Goal: Task Accomplishment & Management: Use online tool/utility

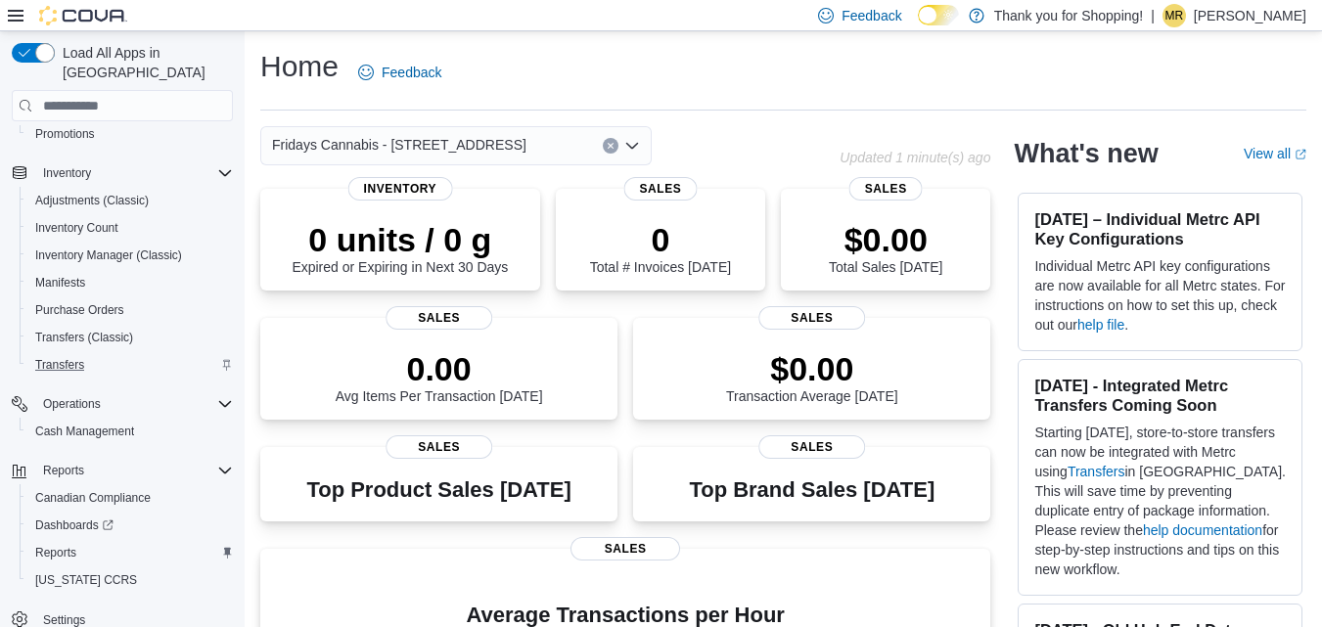
scroll to position [244, 0]
click at [67, 544] on span "Reports" at bounding box center [55, 552] width 41 height 16
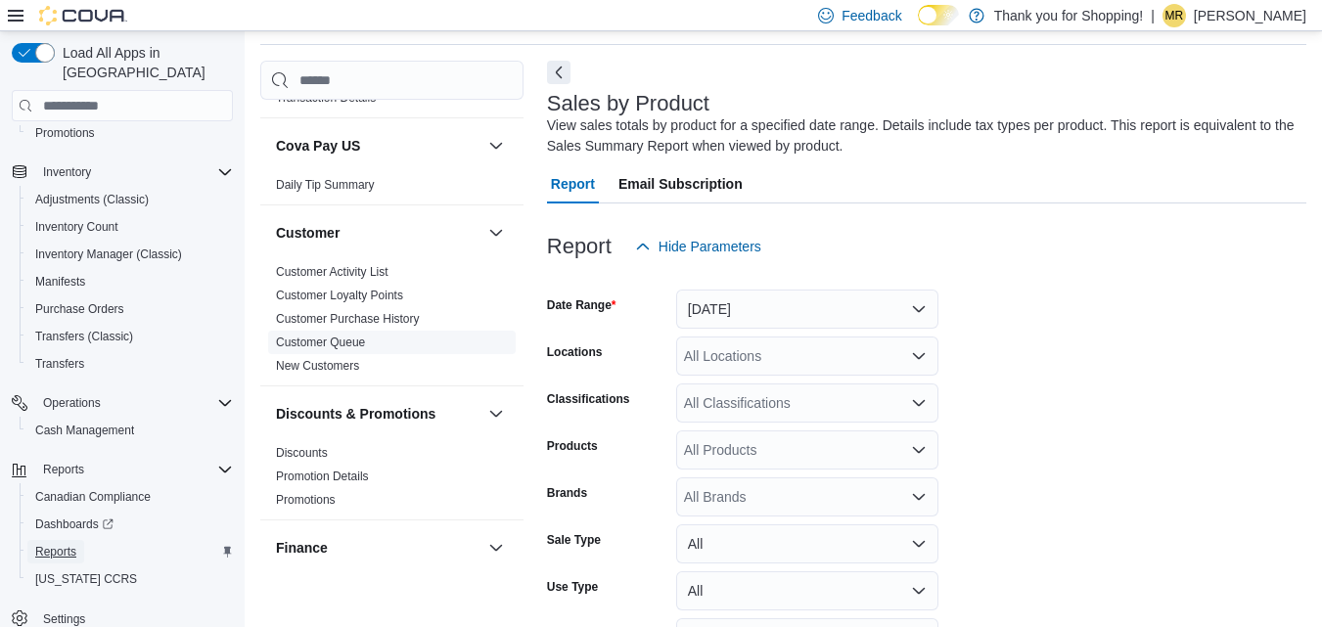
scroll to position [881, 0]
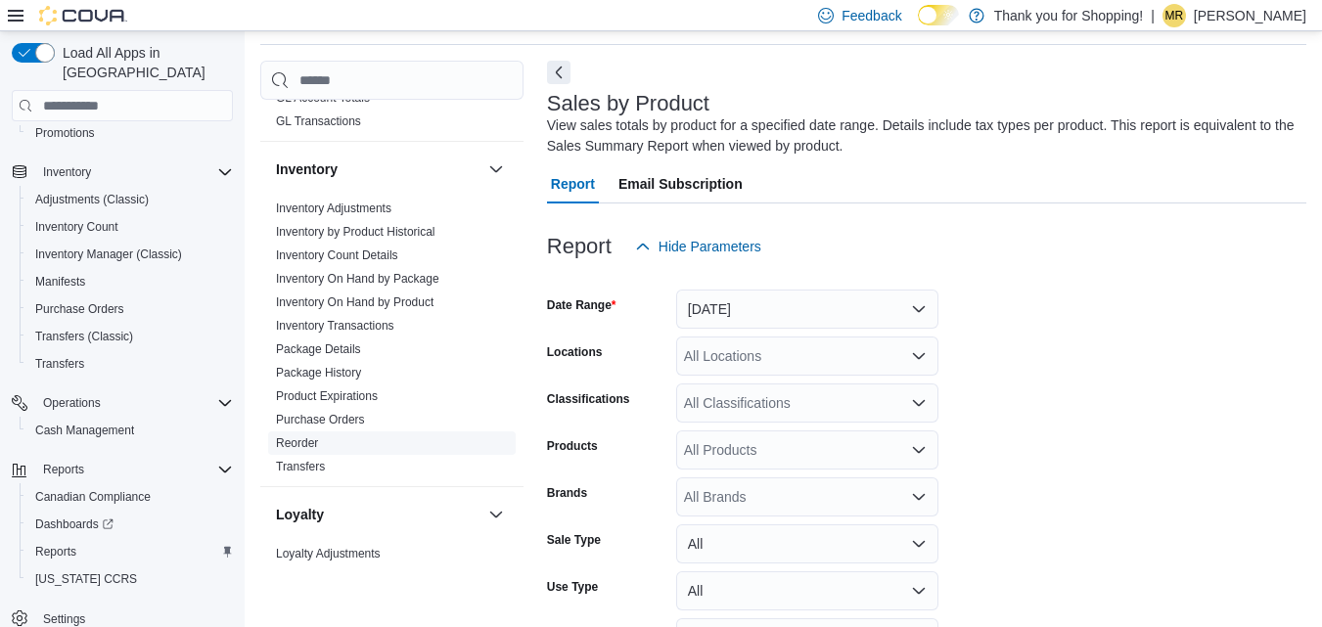
click at [301, 436] on link "Reorder" at bounding box center [297, 443] width 42 height 14
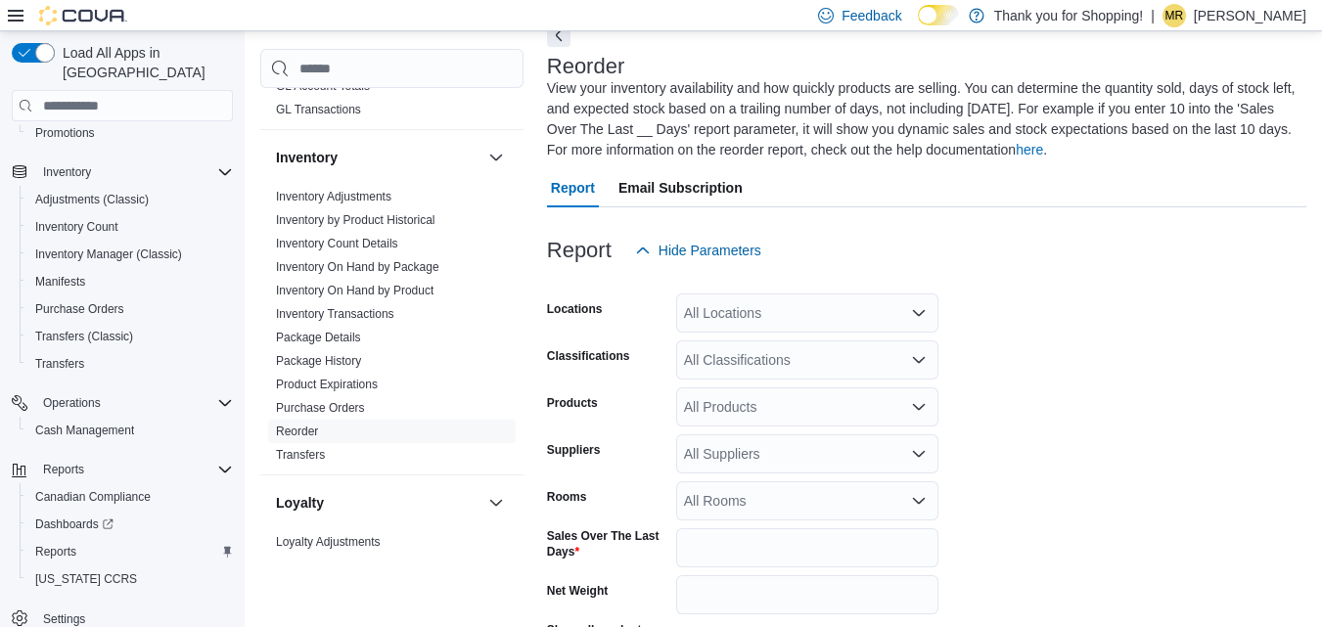
scroll to position [107, 0]
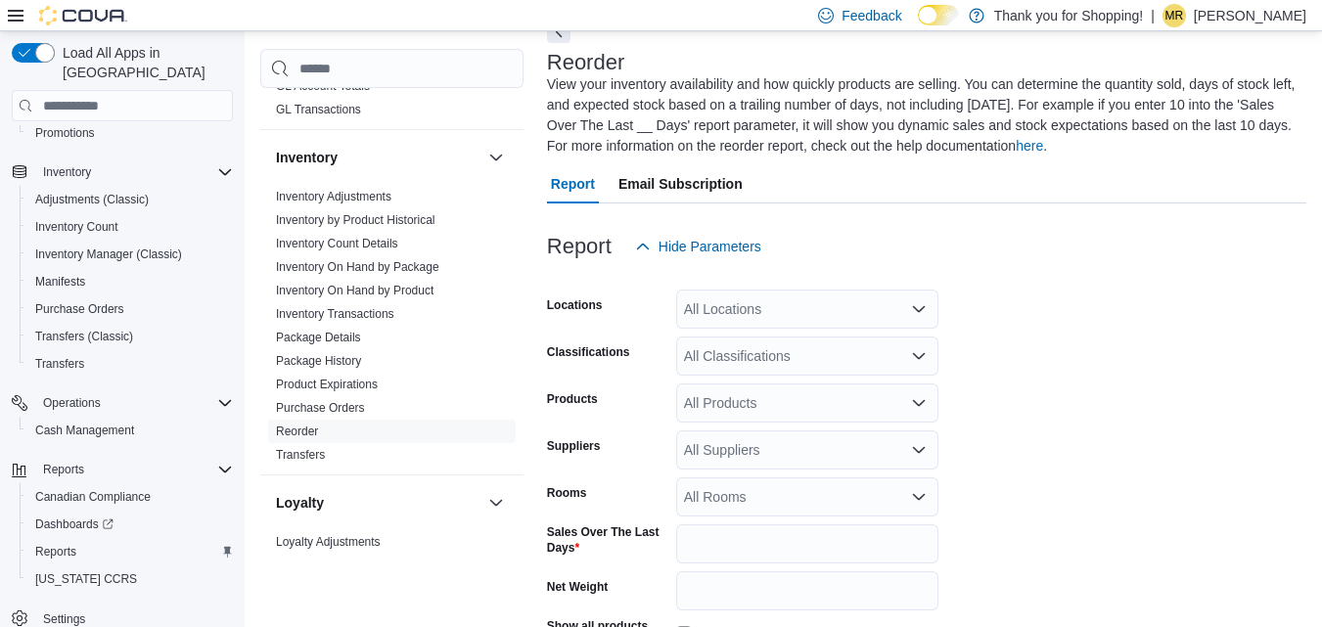
click at [804, 313] on div "All Locations" at bounding box center [807, 309] width 262 height 39
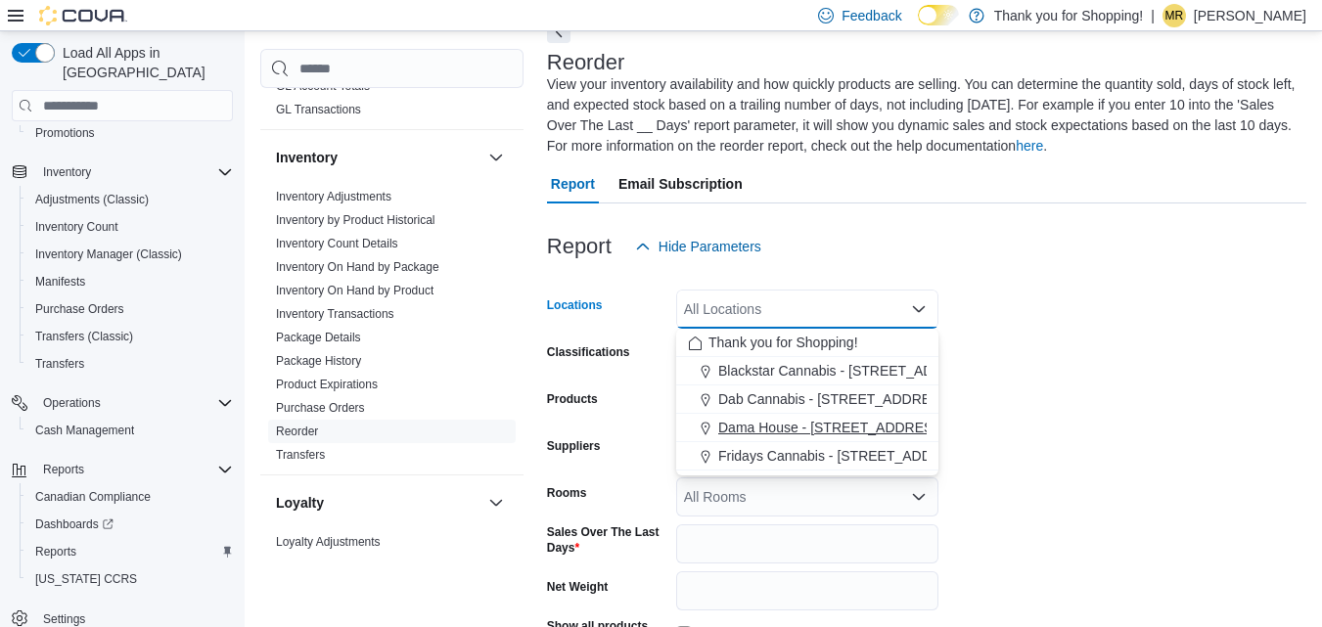
click at [781, 430] on span "Dama House - [STREET_ADDRESS]" at bounding box center [832, 428] width 228 height 20
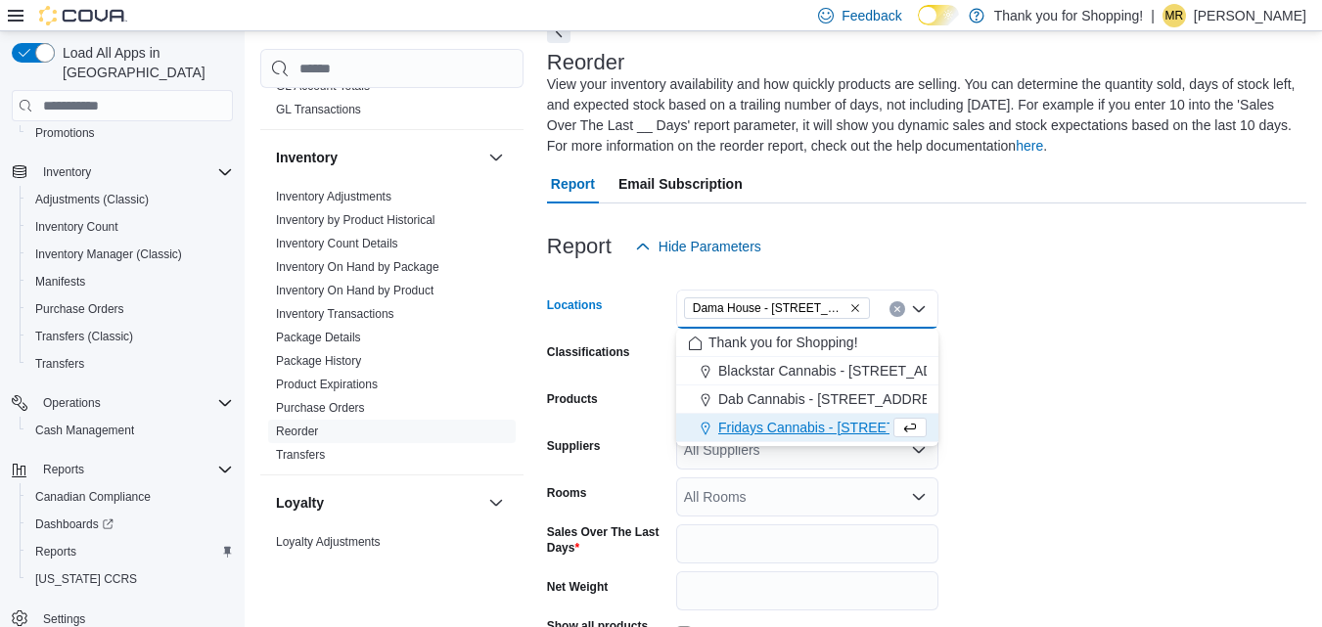
click at [1061, 382] on form "Locations [GEOGRAPHIC_DATA] - [STREET_ADDRESS] Combo box. Selected. Dama House …" at bounding box center [926, 507] width 759 height 483
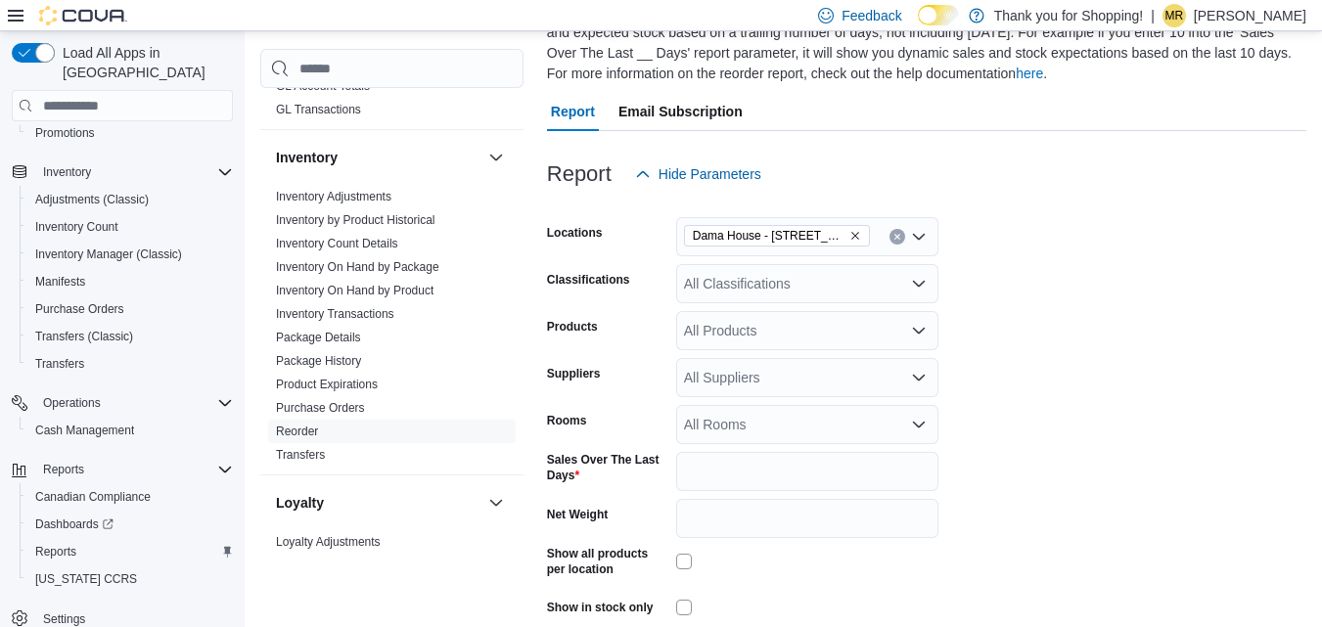
scroll to position [268, 0]
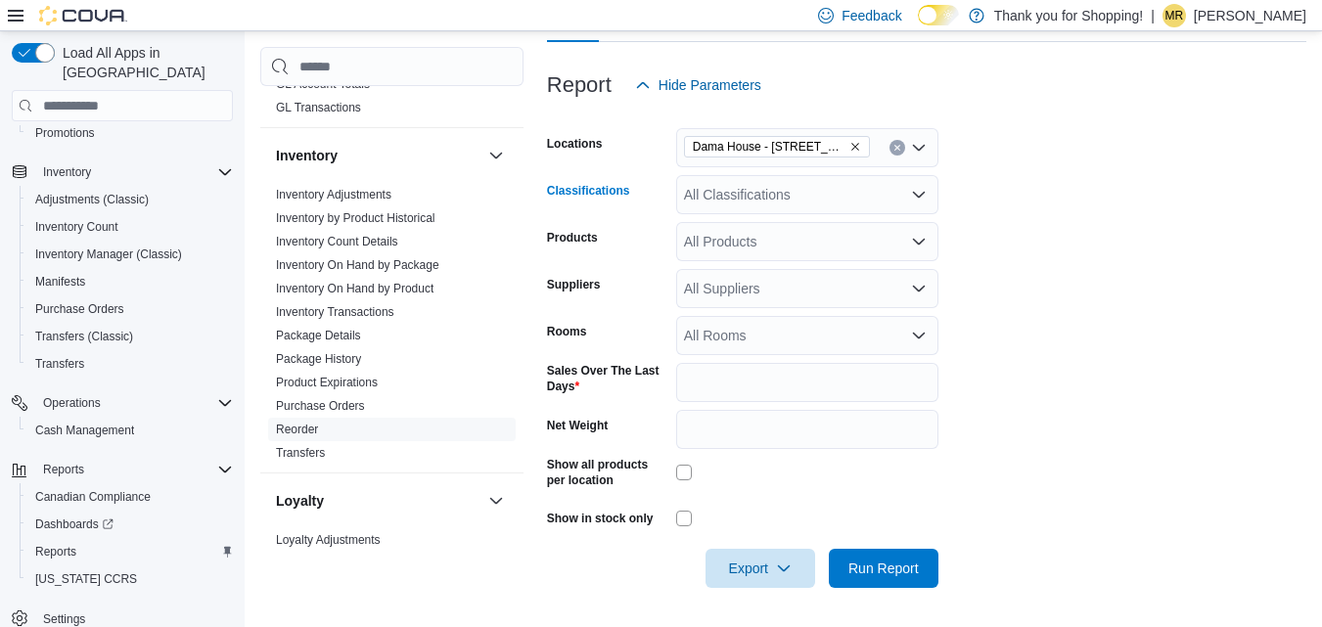
click at [752, 193] on div "All Classifications" at bounding box center [807, 194] width 262 height 39
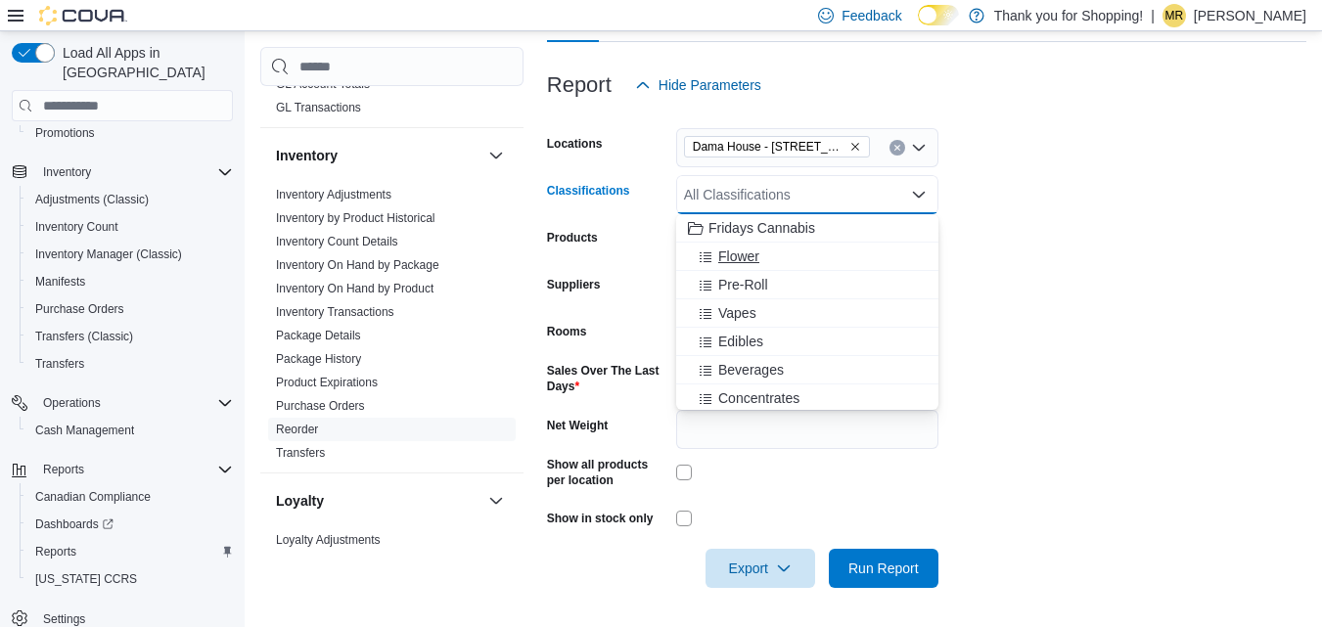
click at [750, 251] on span "Flower" at bounding box center [738, 257] width 41 height 20
click at [750, 251] on span "Pre-Roll" at bounding box center [743, 257] width 50 height 20
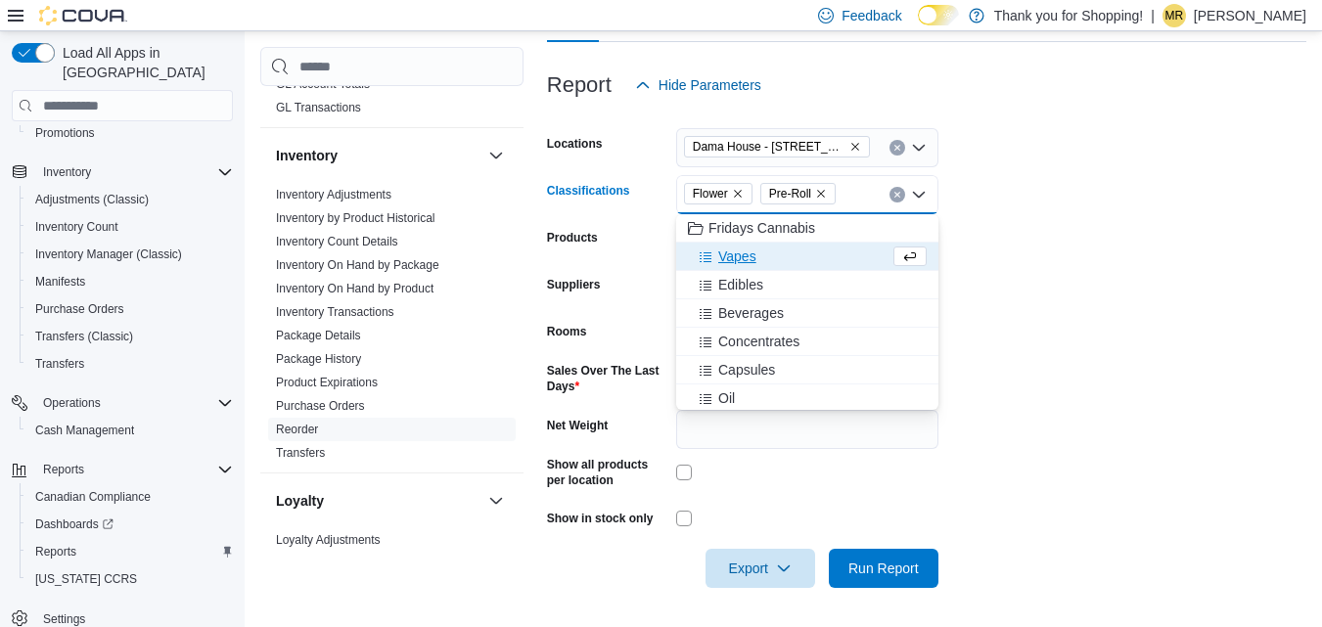
click at [752, 260] on span "Vapes" at bounding box center [737, 257] width 38 height 20
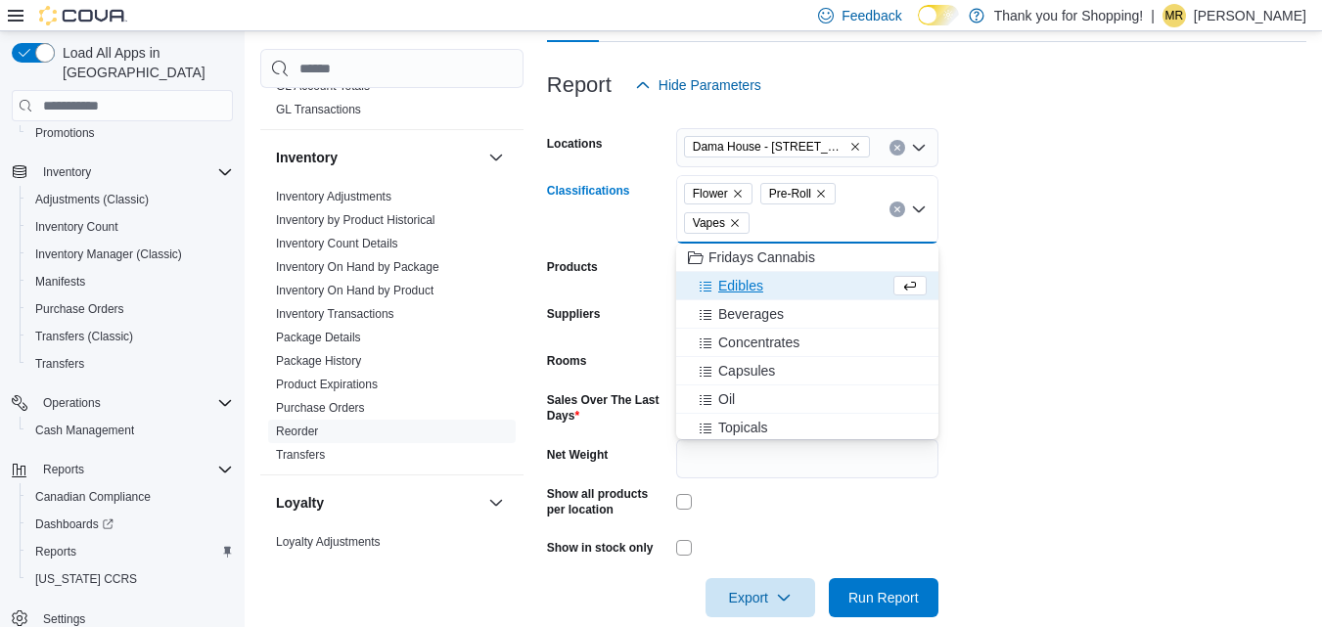
click at [753, 275] on button "Edibles" at bounding box center [807, 286] width 262 height 28
click at [746, 289] on span "Beverages" at bounding box center [751, 286] width 66 height 20
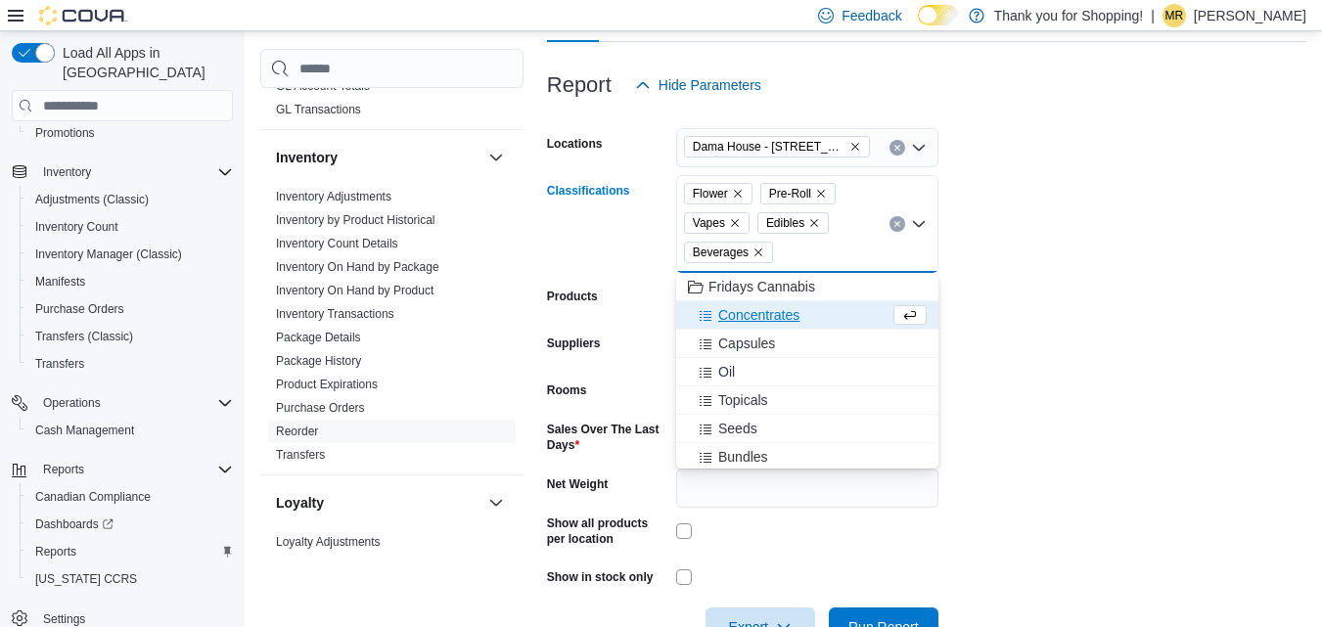
click at [755, 318] on span "Concentrates" at bounding box center [758, 315] width 81 height 20
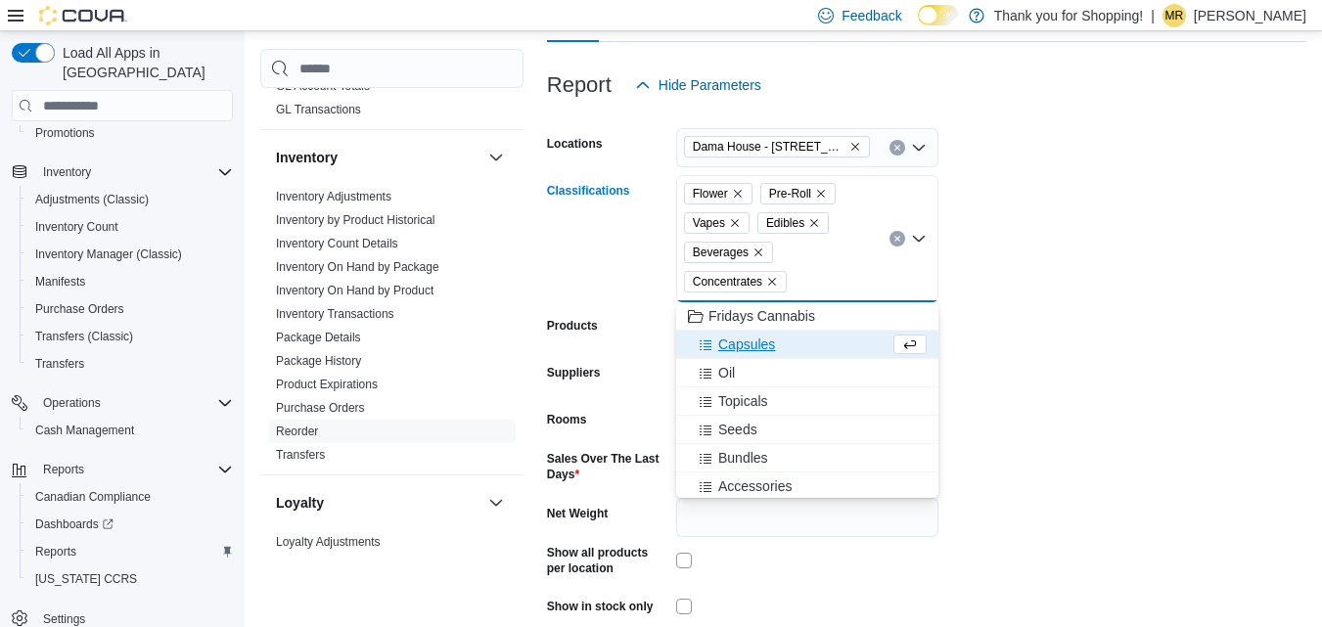
click at [758, 341] on span "Capsules" at bounding box center [746, 345] width 57 height 20
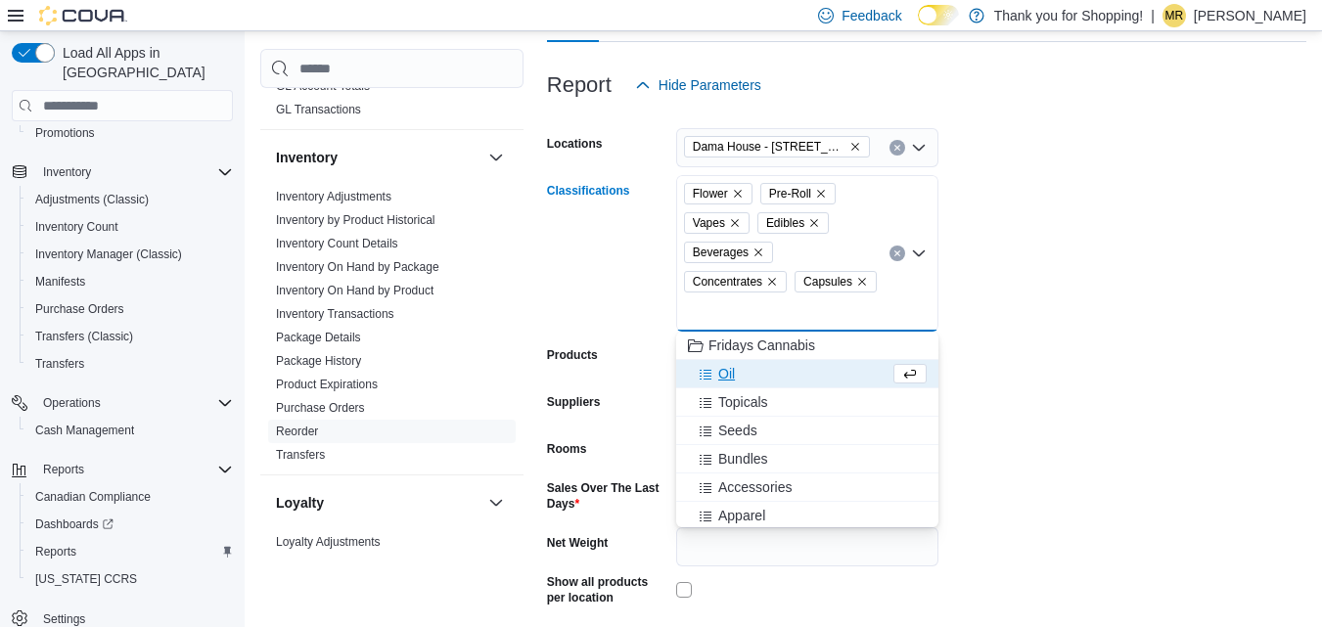
click at [741, 374] on div "Oil" at bounding box center [789, 374] width 202 height 20
click at [750, 378] on span "Topicals" at bounding box center [743, 374] width 50 height 20
click at [757, 378] on div "Seeds" at bounding box center [789, 374] width 202 height 20
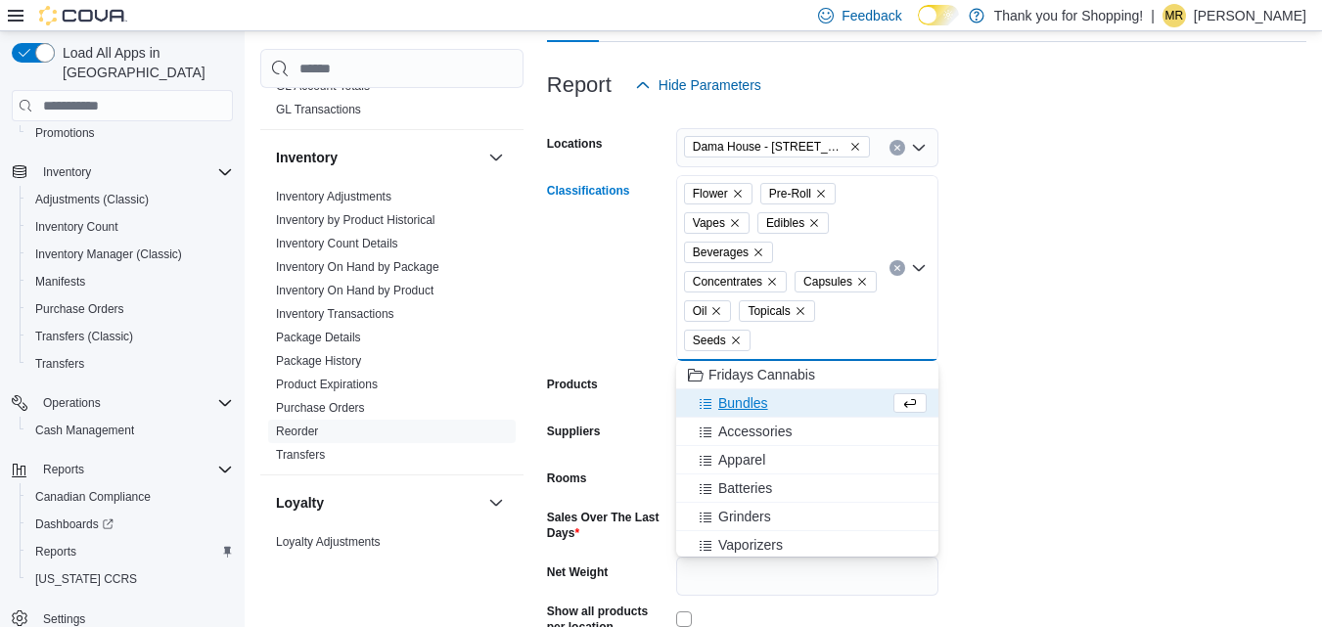
drag, startPoint x: 1231, startPoint y: 369, endPoint x: 1135, endPoint y: 402, distance: 101.5
click at [1230, 369] on form "Locations [GEOGRAPHIC_DATA] - [STREET_ADDRESS] Classifications Flower Pre-Roll …" at bounding box center [926, 420] width 759 height 630
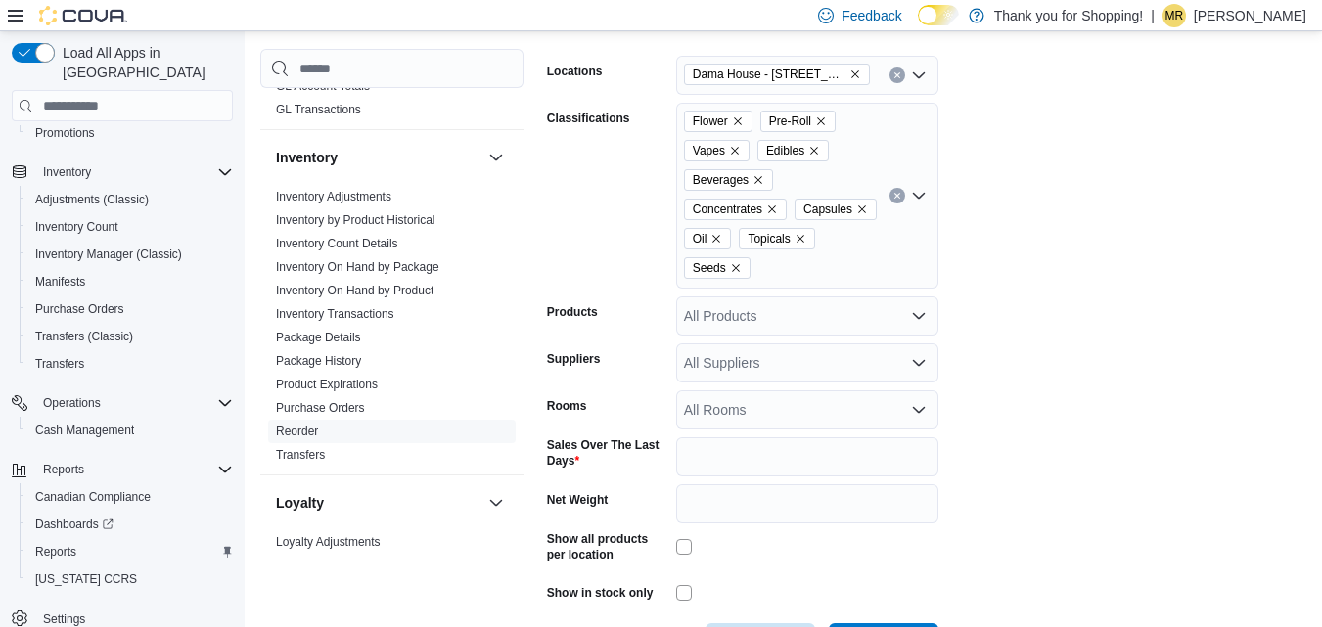
scroll to position [415, 0]
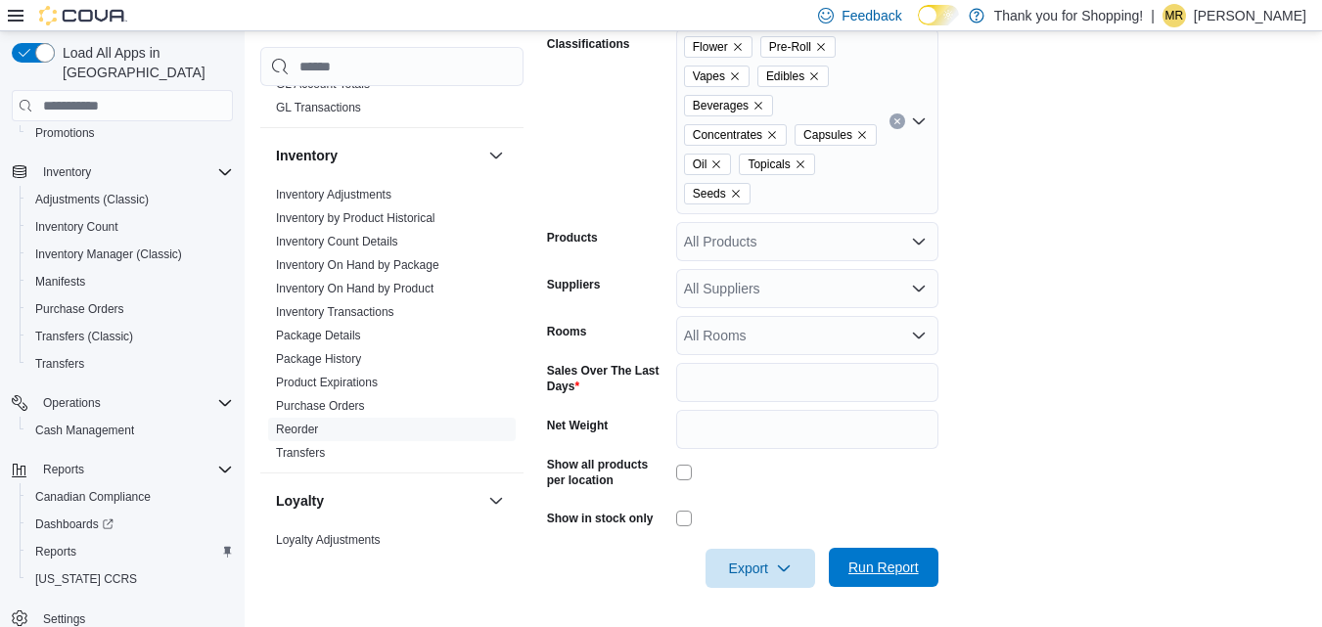
click at [894, 575] on span "Run Report" at bounding box center [883, 568] width 70 height 20
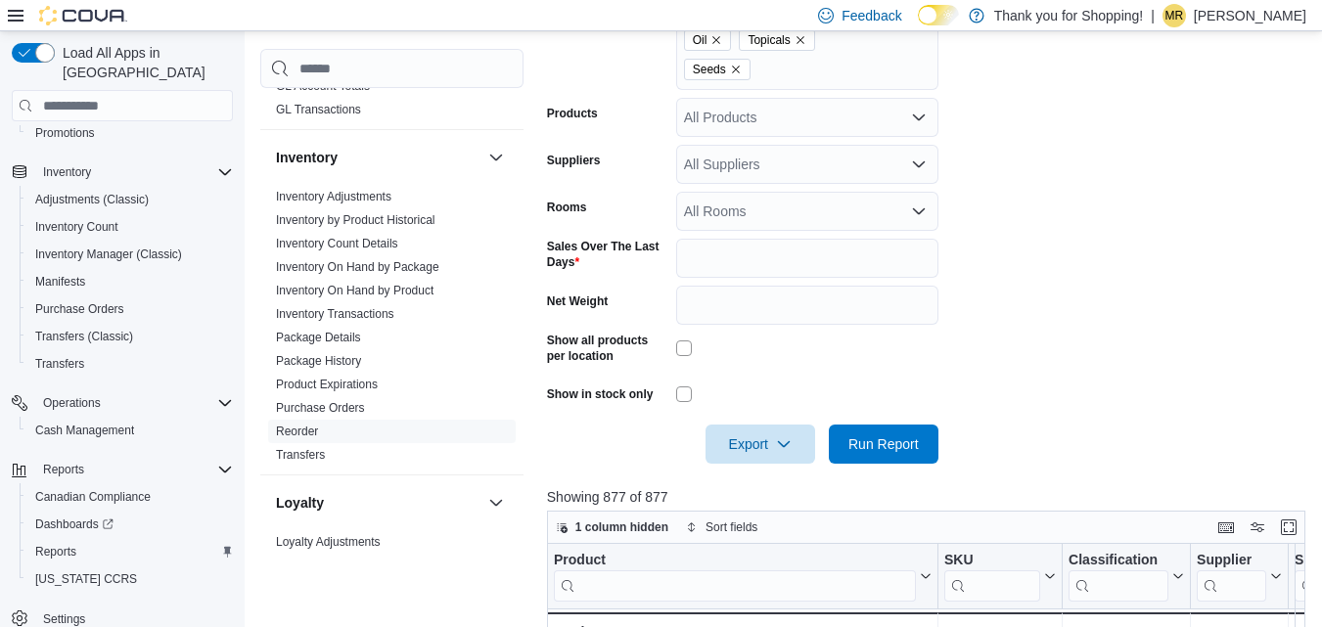
scroll to position [611, 0]
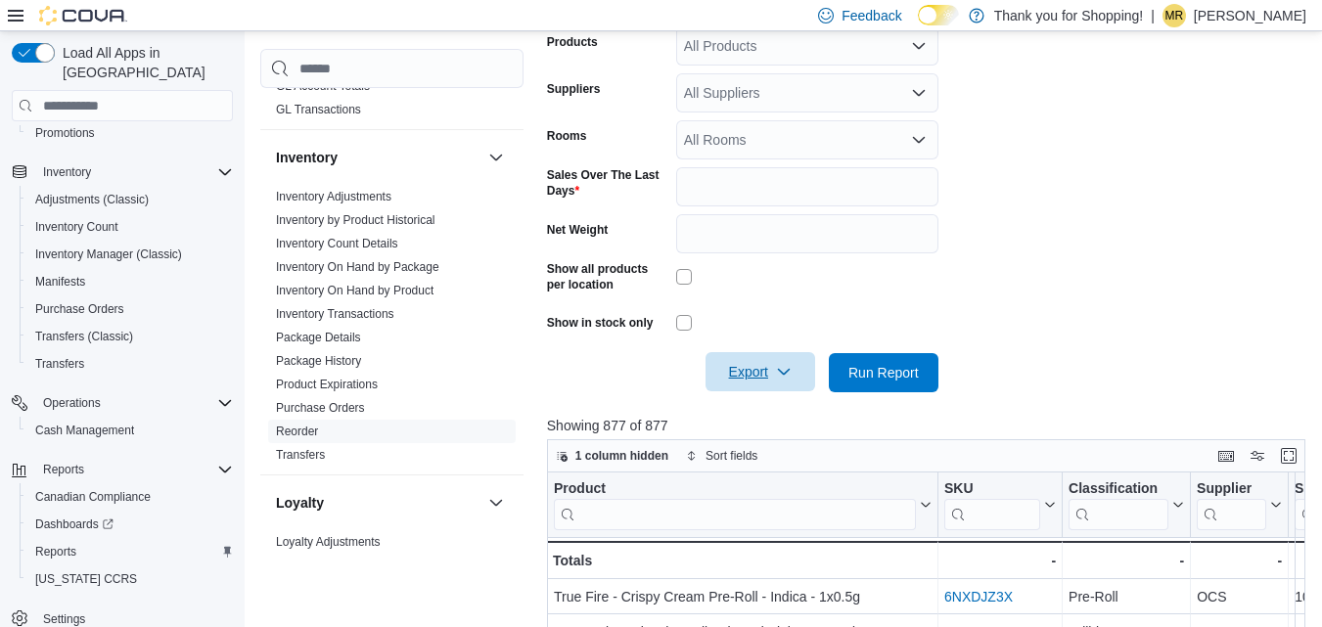
click at [755, 385] on span "Export" at bounding box center [760, 371] width 86 height 39
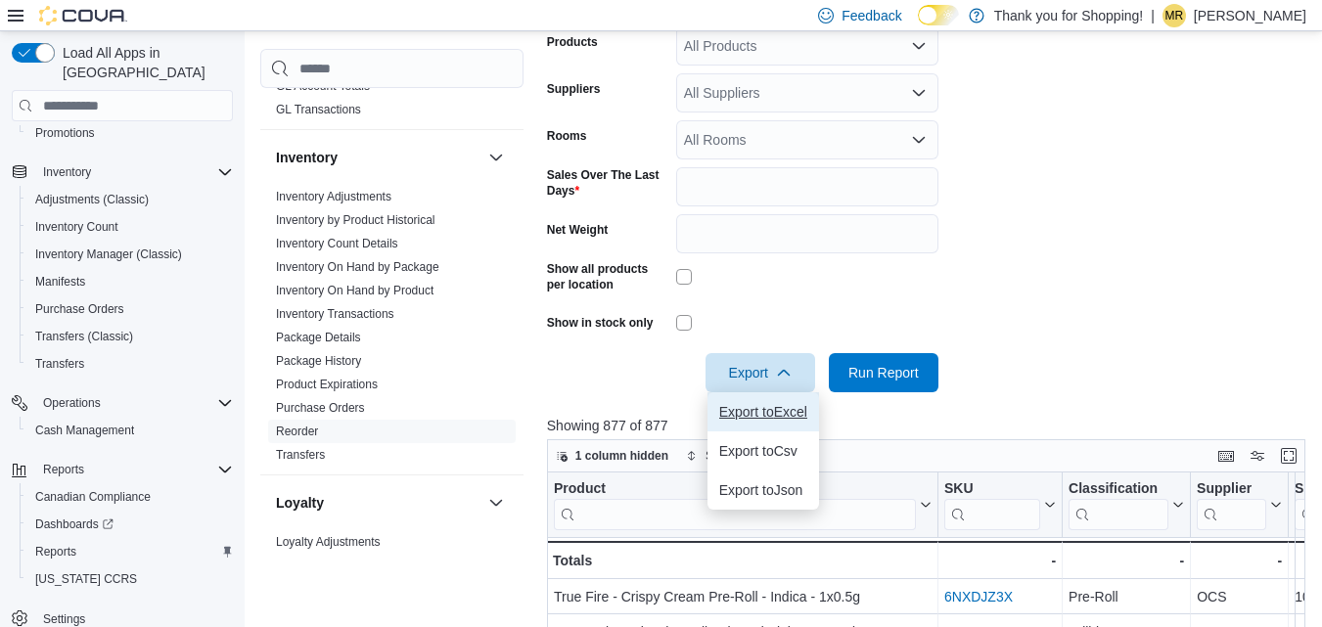
click at [756, 410] on span "Export to Excel" at bounding box center [763, 412] width 88 height 16
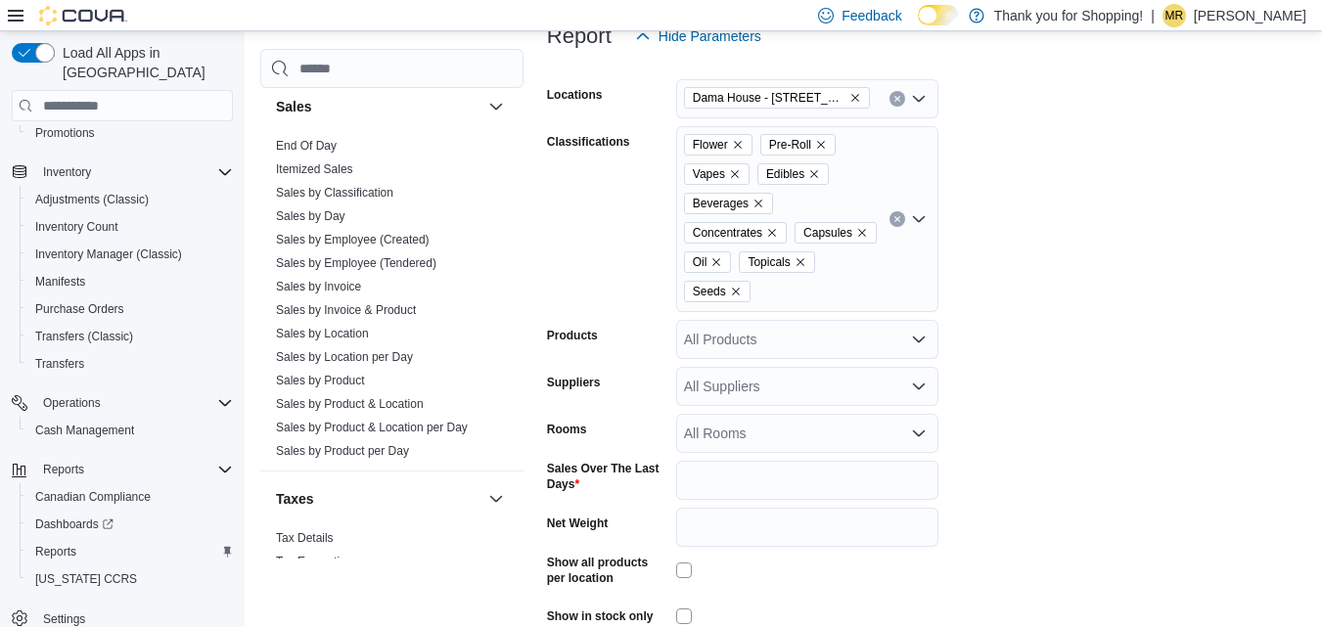
scroll to position [1645, 0]
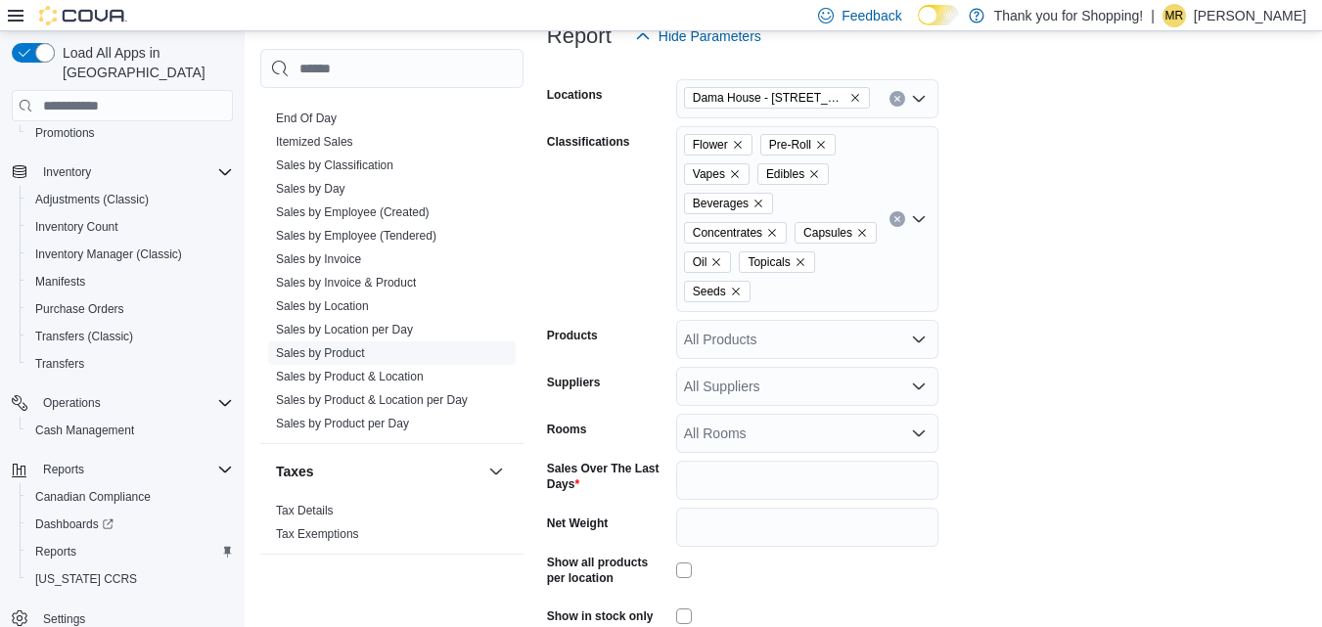
click at [358, 346] on link "Sales by Product" at bounding box center [320, 353] width 89 height 14
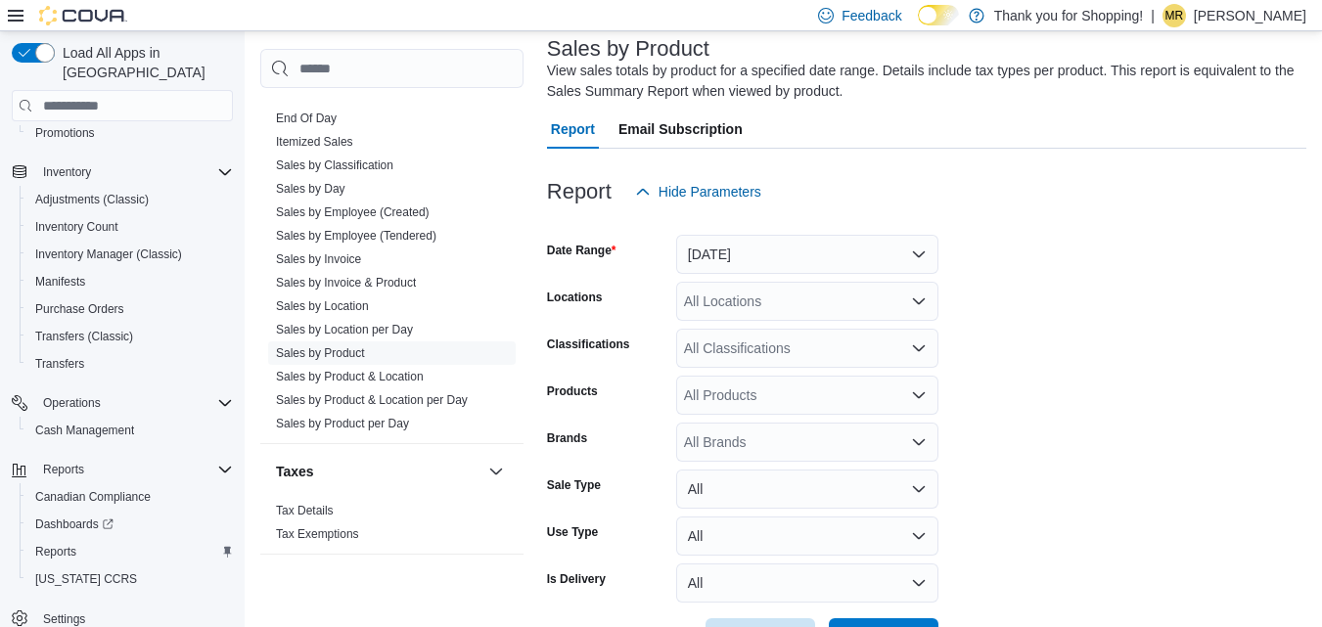
scroll to position [66, 0]
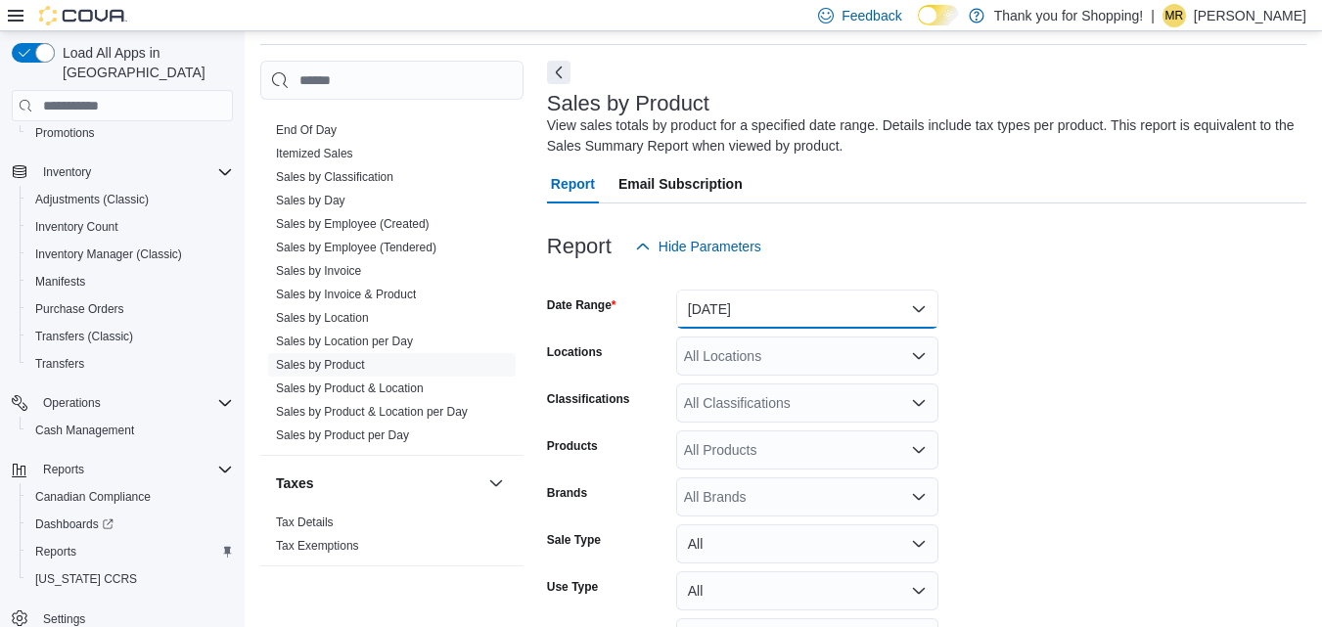
click at [815, 296] on button "[DATE]" at bounding box center [807, 309] width 262 height 39
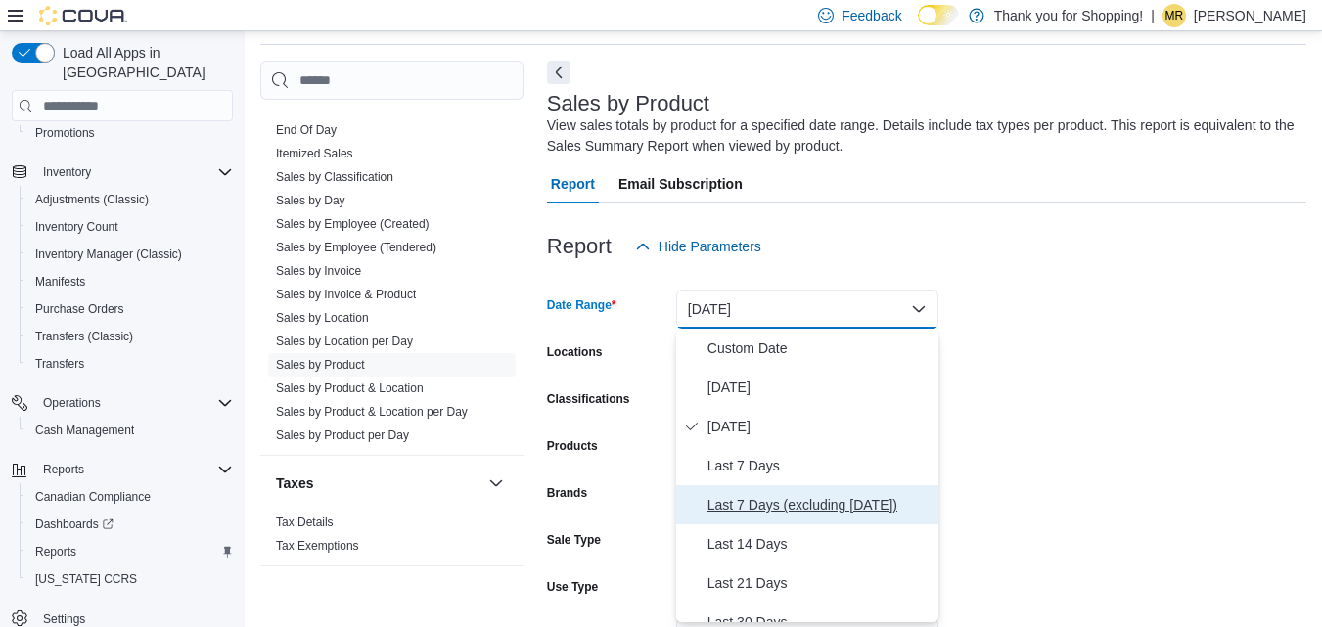
click at [844, 511] on span "Last 7 Days (excluding [DATE])" at bounding box center [819, 504] width 223 height 23
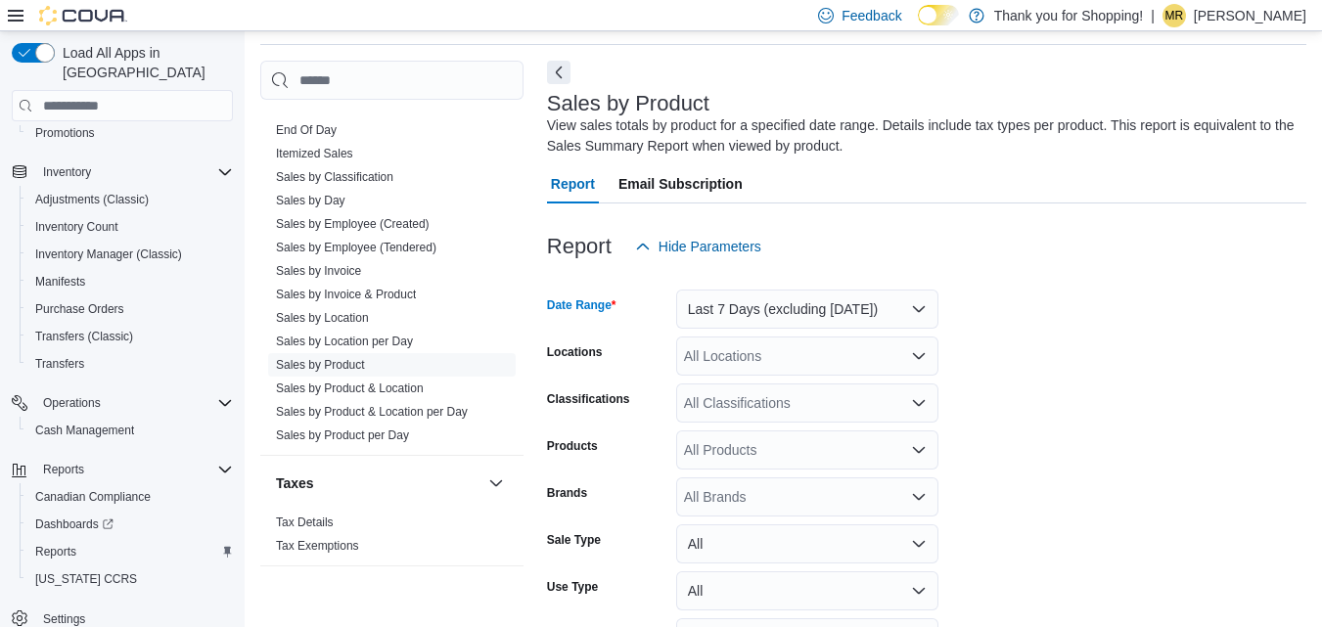
click at [1093, 452] on form "Date Range Last 7 Days (excluding [DATE]) Locations All Locations Classificatio…" at bounding box center [926, 489] width 759 height 446
click at [809, 351] on div "All Locations" at bounding box center [807, 356] width 262 height 39
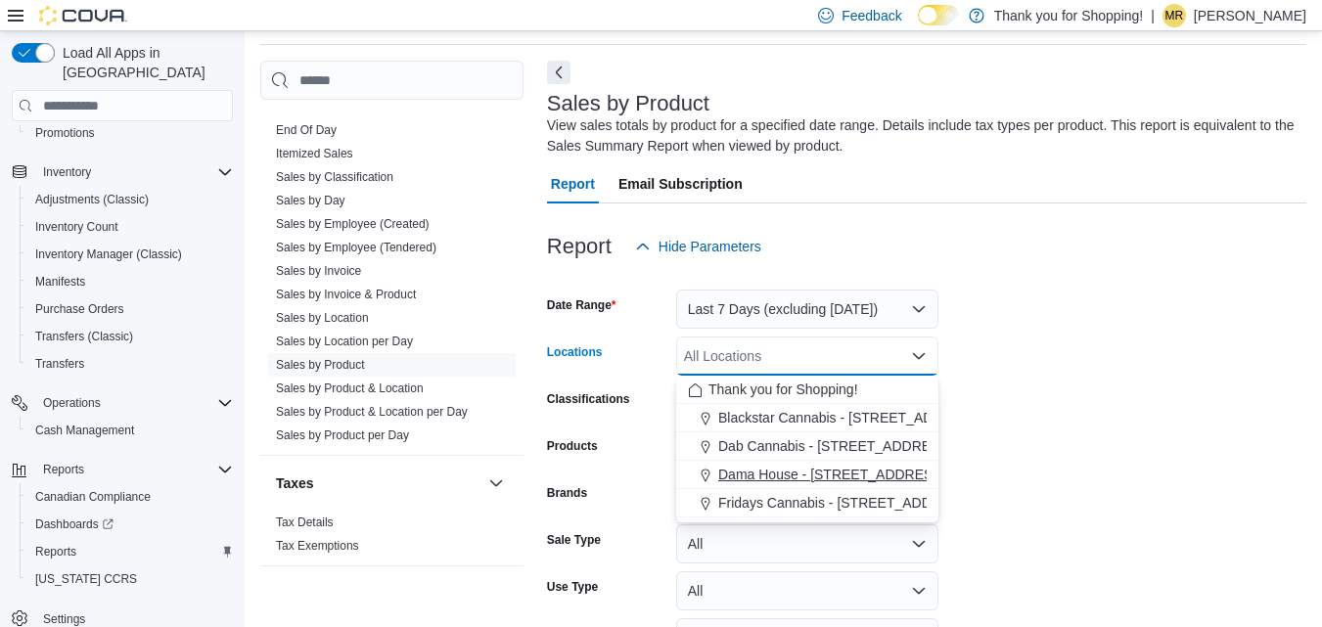
click at [785, 469] on span "Dama House - [STREET_ADDRESS]" at bounding box center [832, 475] width 228 height 20
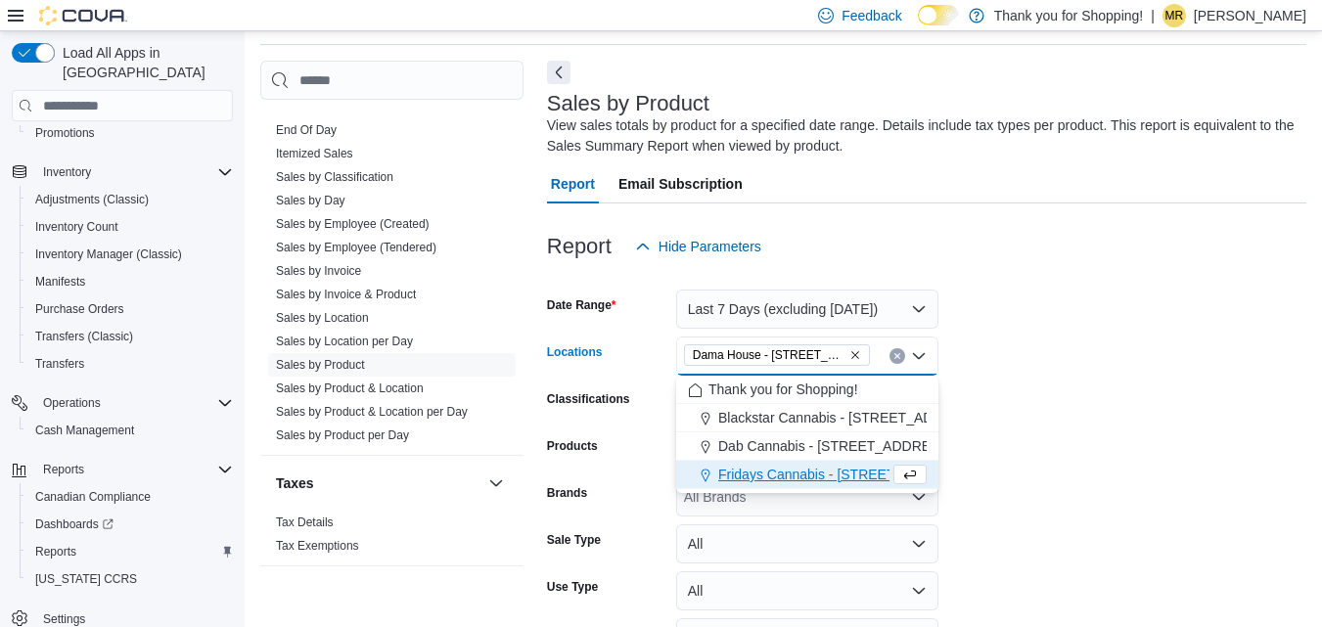
click at [1035, 428] on form "Date Range Last 7 Days (excluding [DATE]) Locations [GEOGRAPHIC_DATA] - [STREET…" at bounding box center [926, 489] width 759 height 446
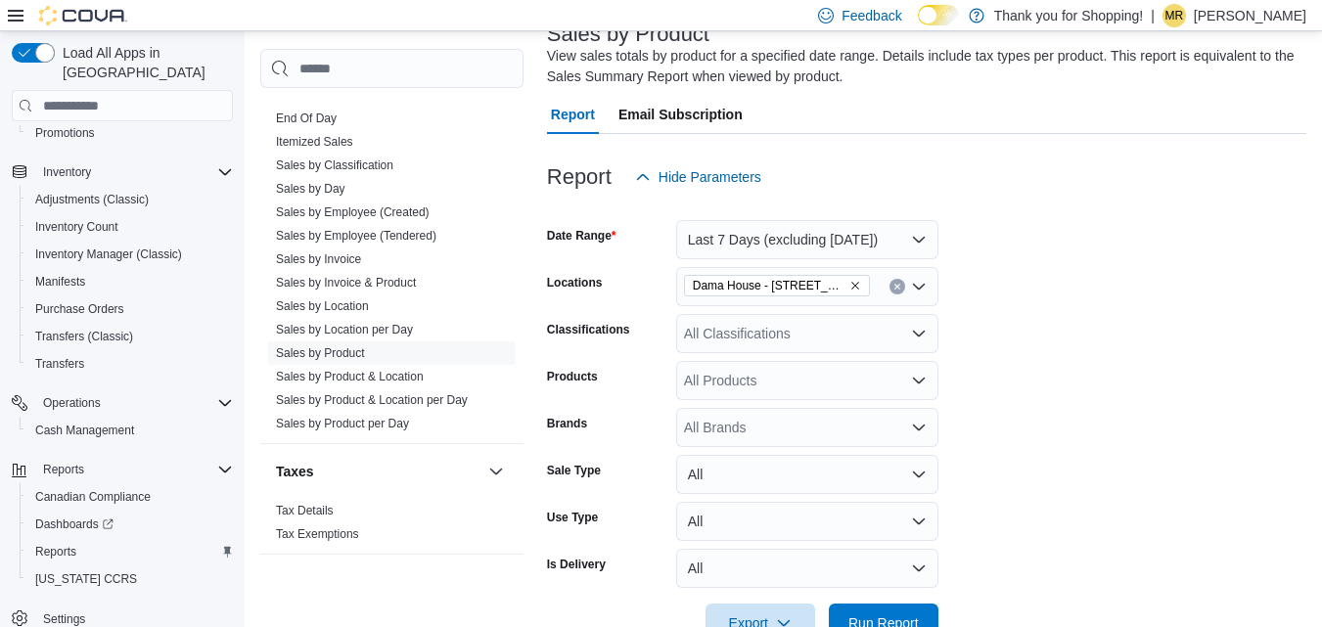
scroll to position [190, 0]
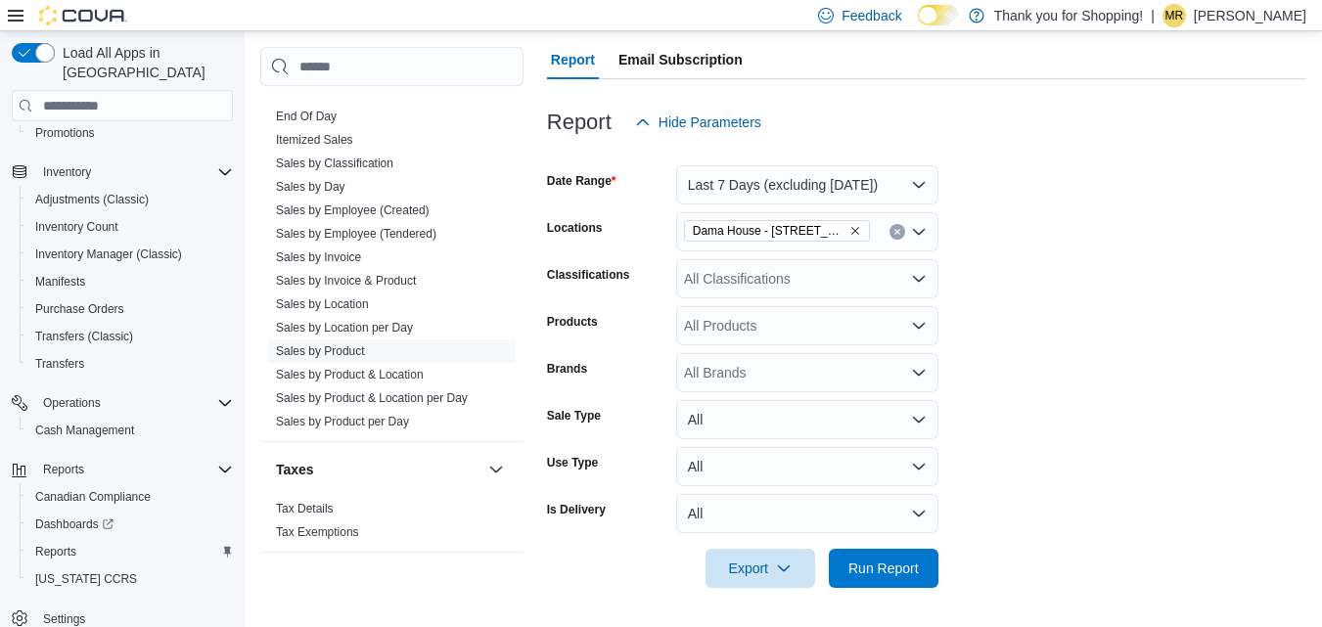
click at [797, 284] on div "All Classifications" at bounding box center [807, 278] width 262 height 39
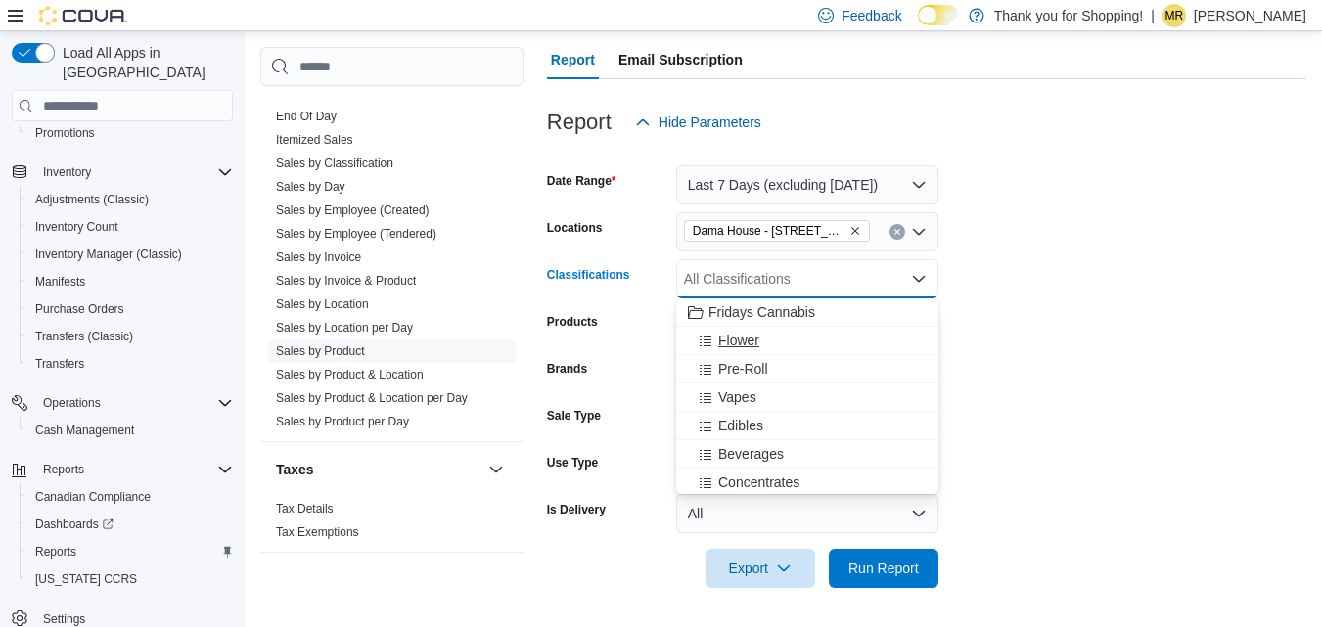
click at [756, 333] on span "Flower" at bounding box center [738, 341] width 41 height 20
click at [755, 337] on span "Pre-Roll" at bounding box center [743, 341] width 50 height 20
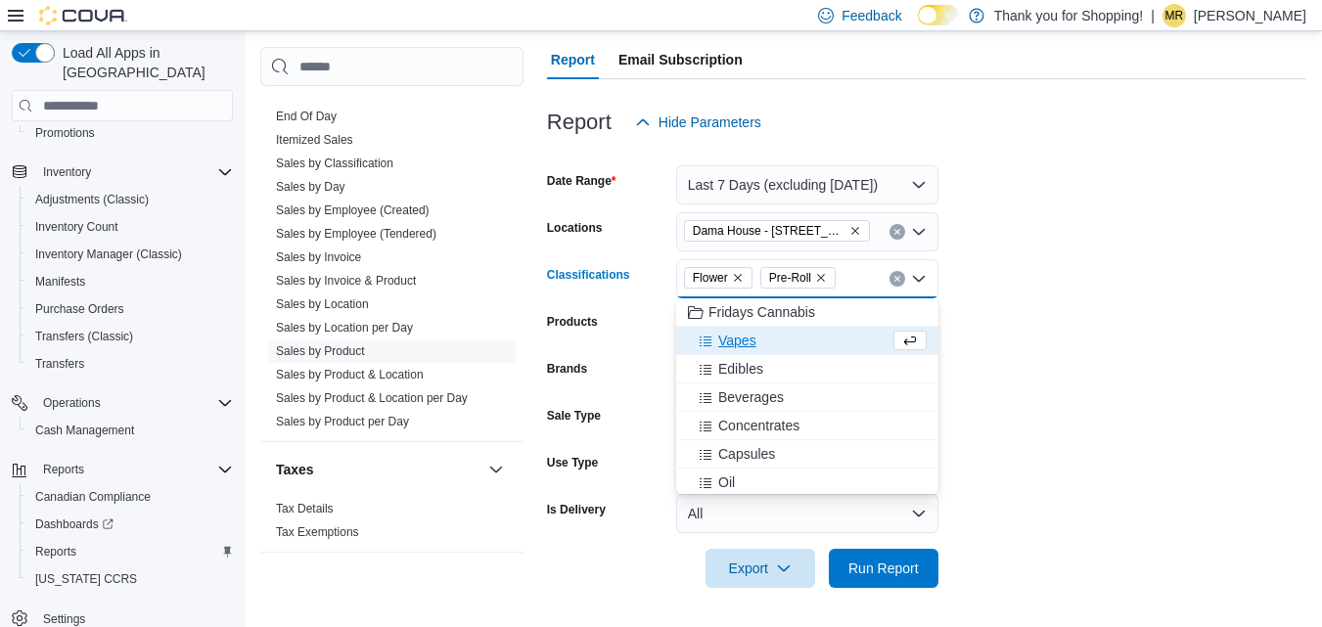
click at [752, 343] on span "Vapes" at bounding box center [737, 341] width 38 height 20
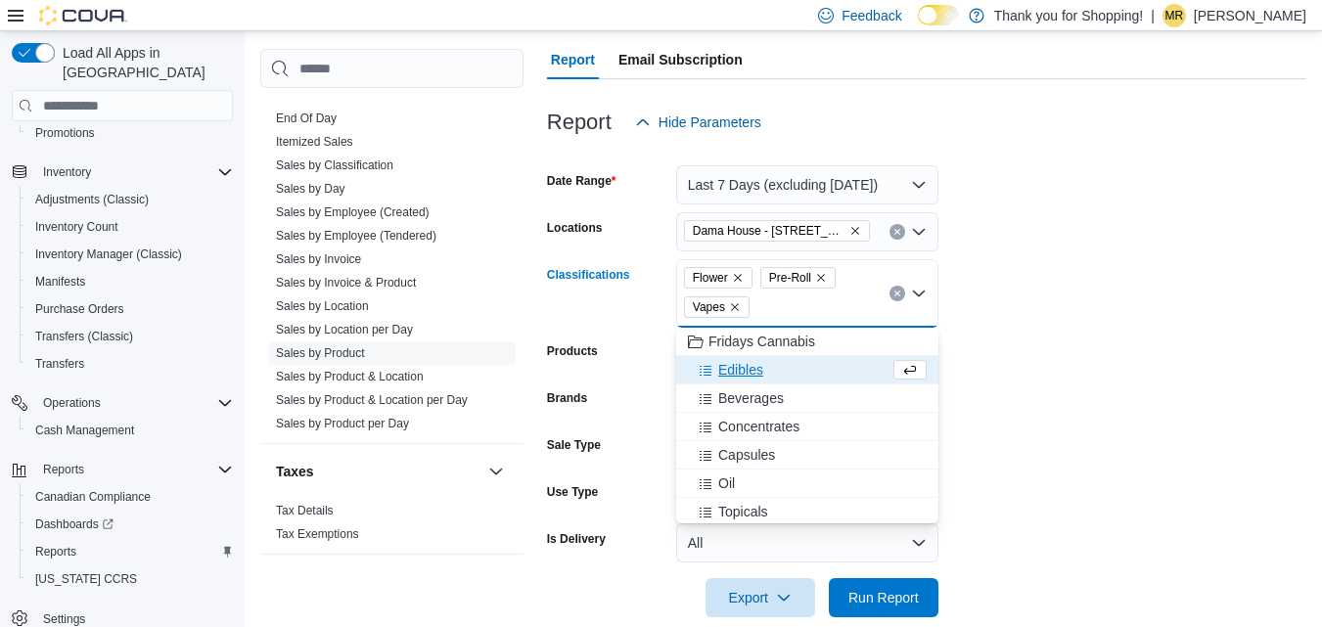
click at [746, 372] on span "Edibles" at bounding box center [740, 370] width 45 height 20
click at [754, 374] on span "Beverages" at bounding box center [751, 370] width 66 height 20
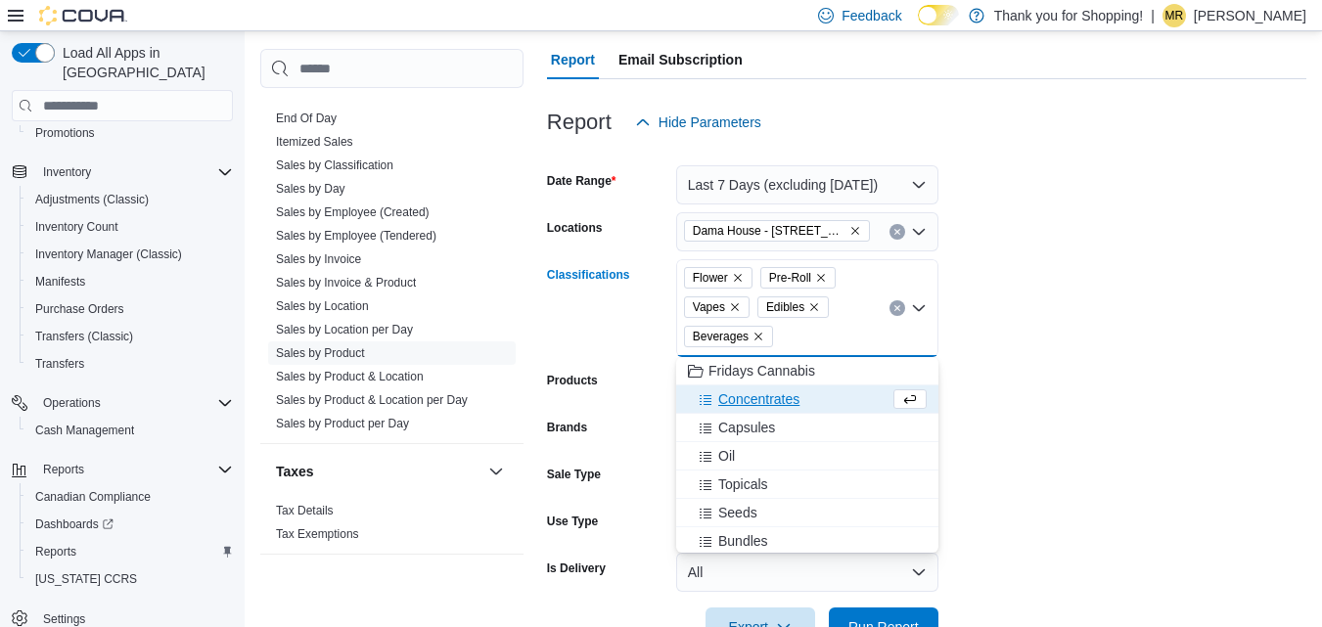
click at [762, 398] on span "Concentrates" at bounding box center [758, 399] width 81 height 20
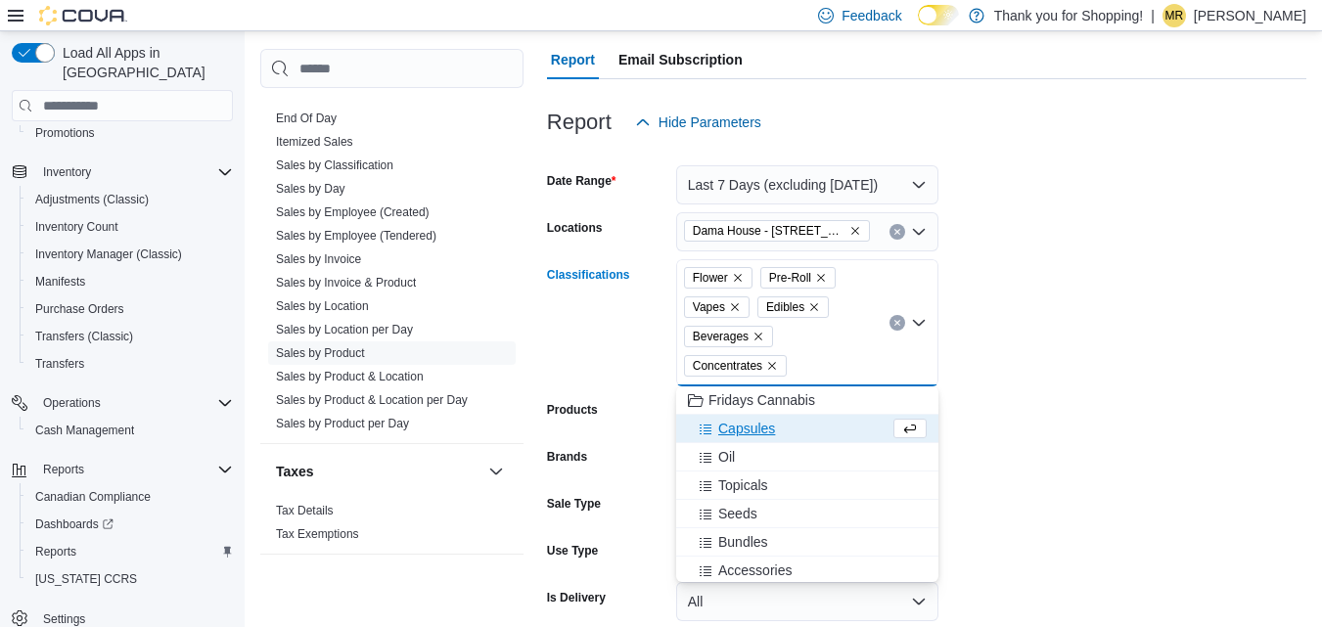
click at [761, 426] on span "Capsules" at bounding box center [746, 429] width 57 height 20
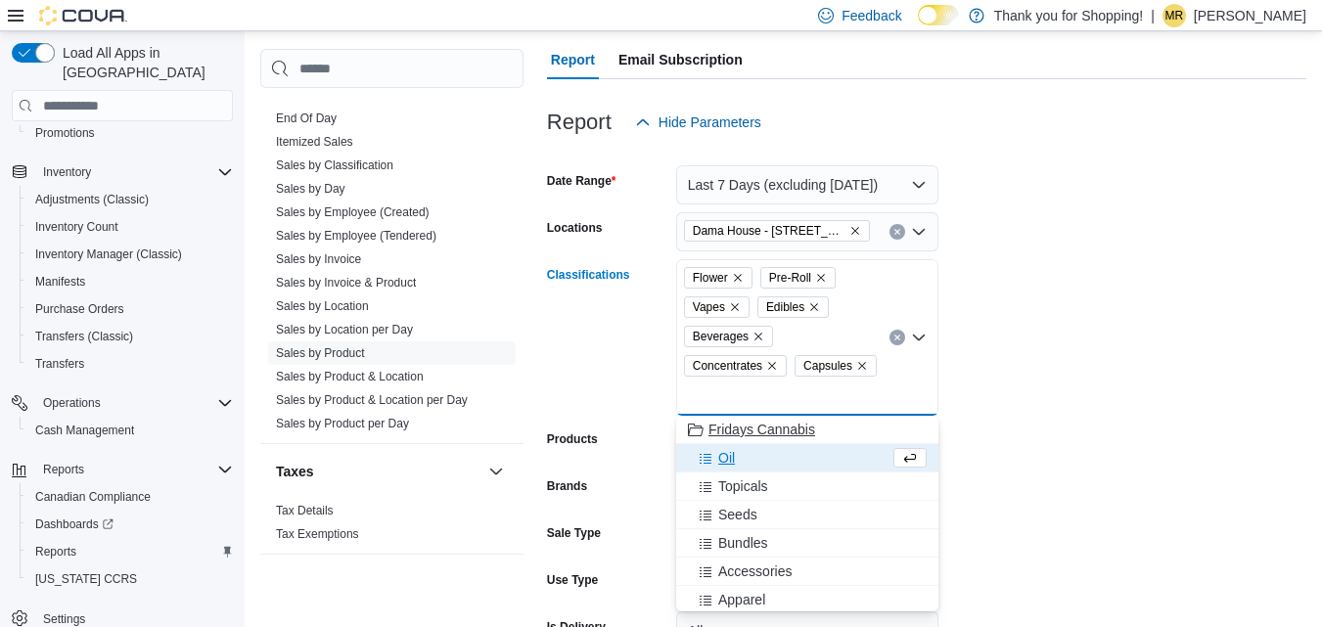
click at [750, 456] on div "Oil" at bounding box center [789, 458] width 202 height 20
click at [772, 462] on div "Topicals" at bounding box center [789, 458] width 202 height 20
click at [751, 461] on span "Seeds" at bounding box center [737, 458] width 39 height 20
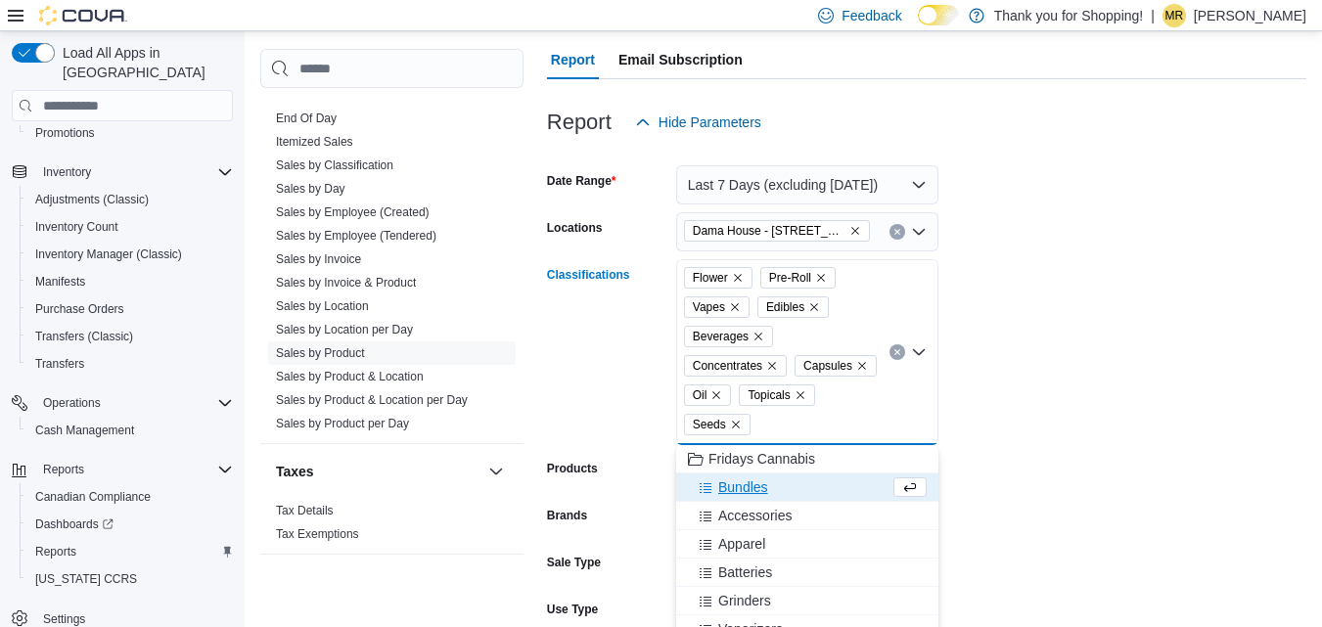
click at [1119, 420] on form "Date Range Last 7 Days (excluding [DATE]) Locations [GEOGRAPHIC_DATA] - [STREET…" at bounding box center [926, 438] width 759 height 593
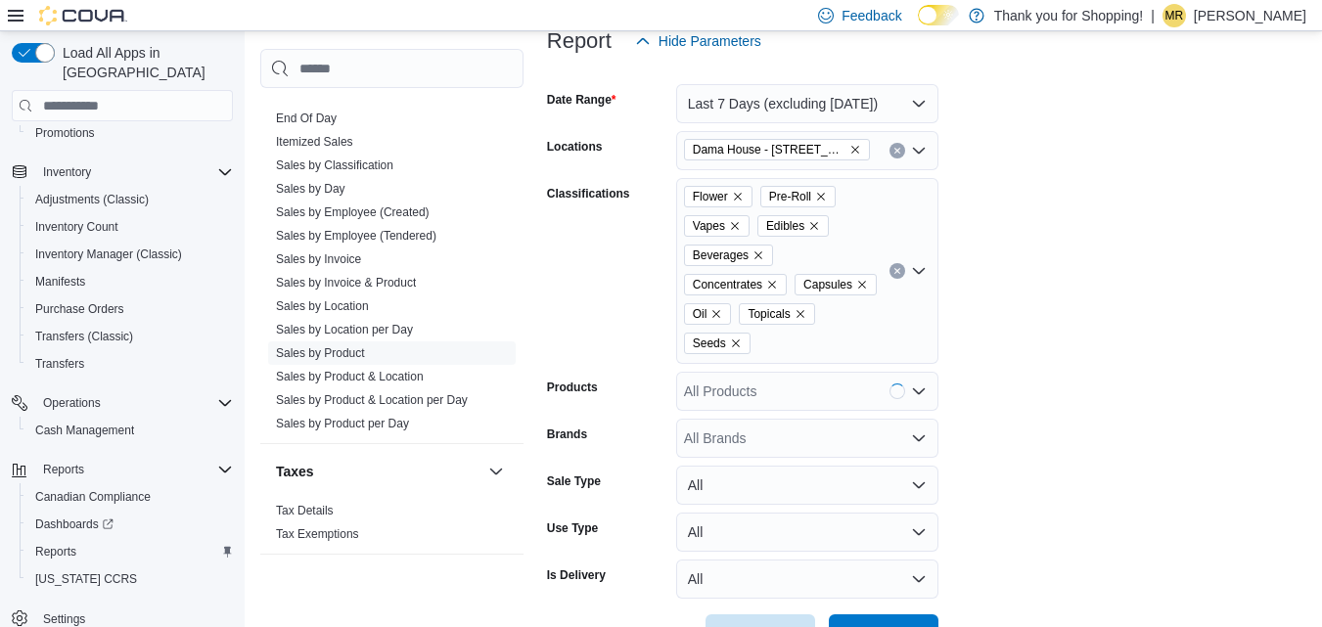
scroll to position [337, 0]
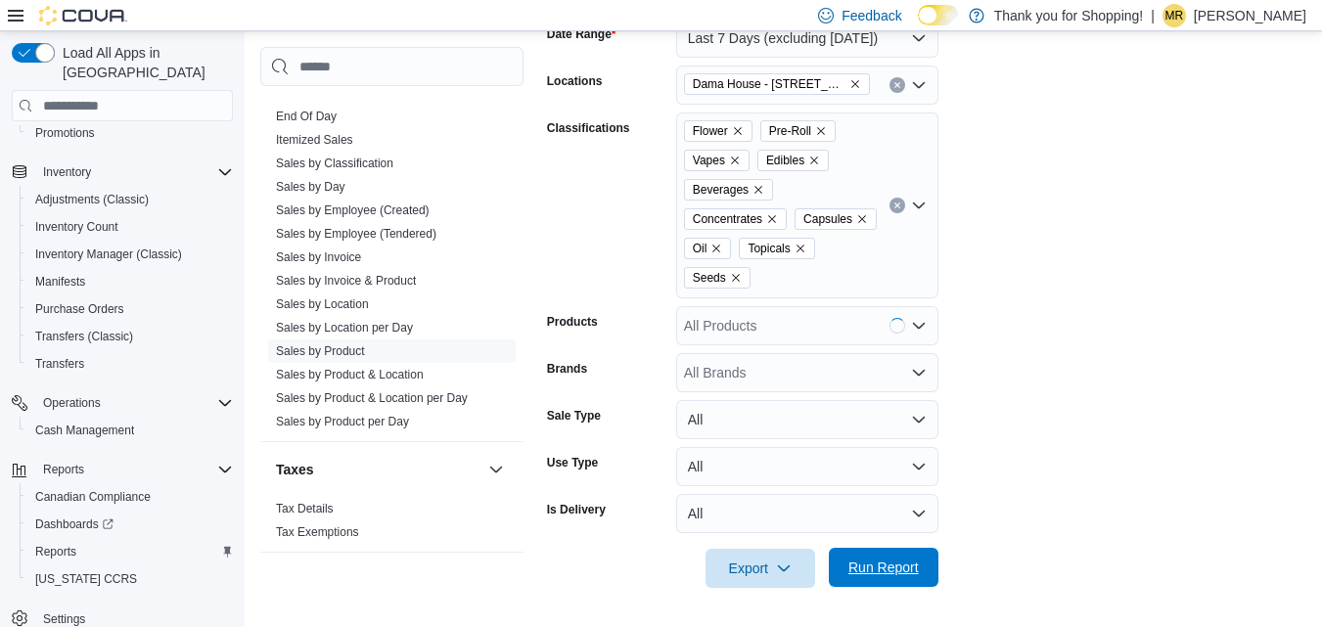
click at [878, 570] on span "Run Report" at bounding box center [883, 568] width 70 height 20
click at [1107, 375] on form "Date Range Last 7 Days (excluding [DATE]) Locations Dama House - [STREET_ADDRES…" at bounding box center [930, 291] width 766 height 593
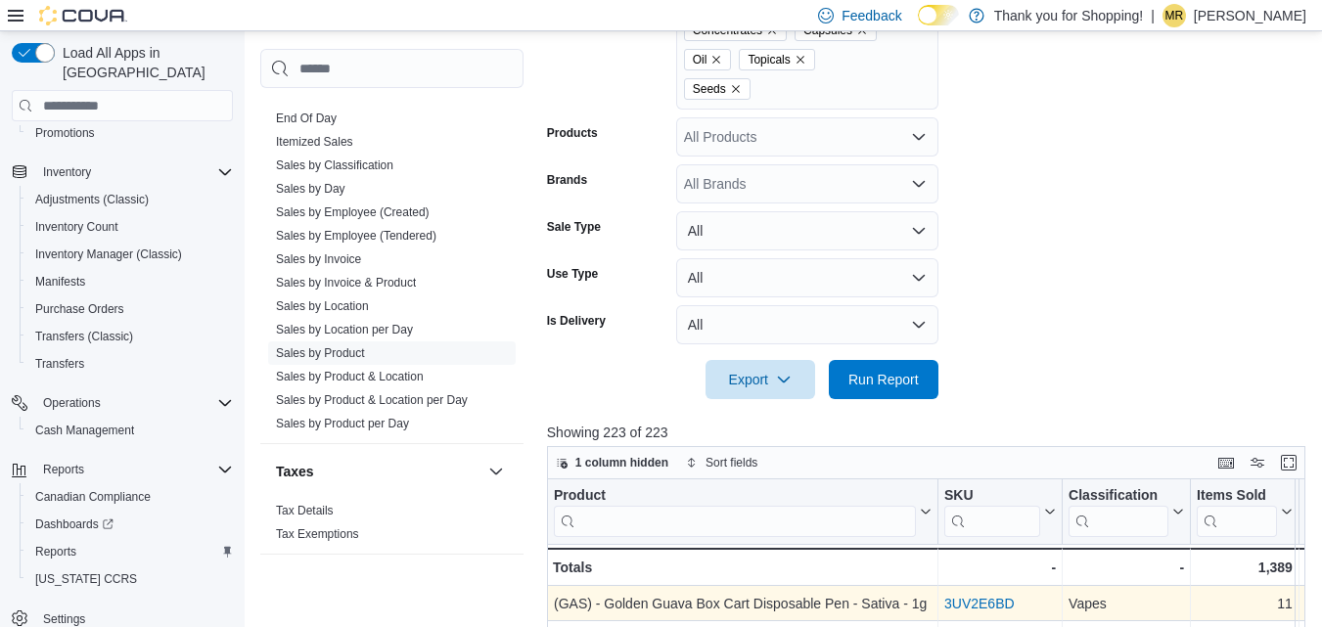
scroll to position [728, 0]
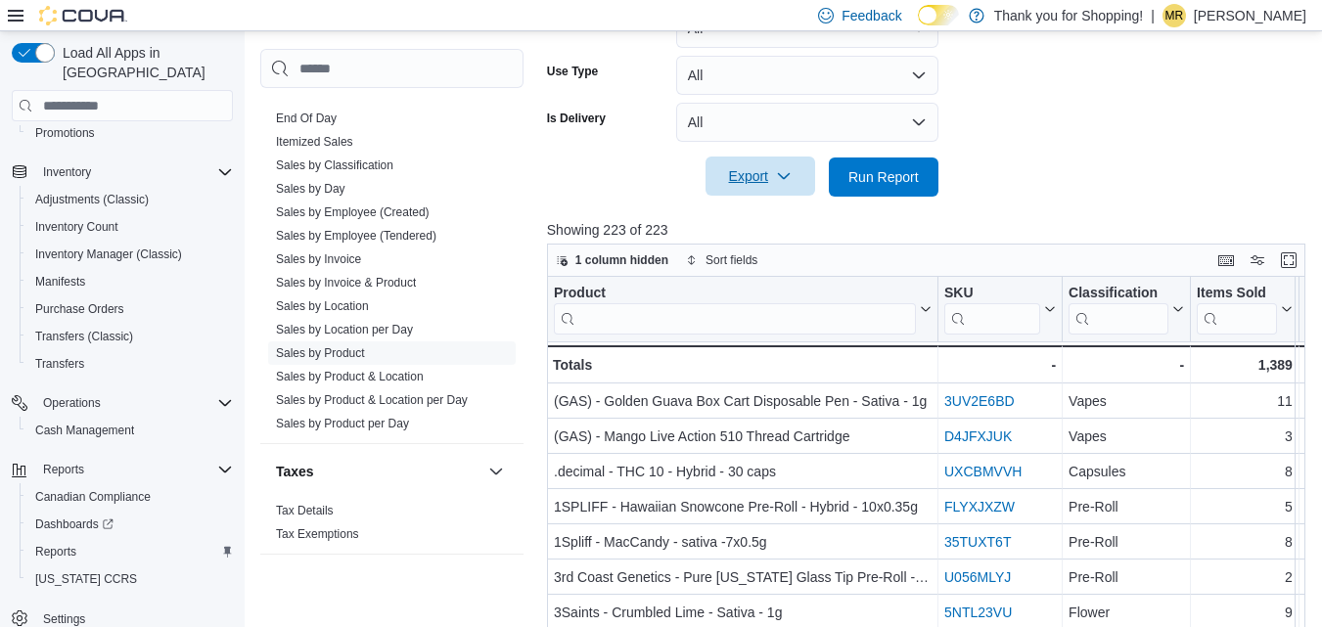
click at [734, 178] on span "Export" at bounding box center [760, 176] width 86 height 39
click at [749, 210] on span "Export to Excel" at bounding box center [763, 216] width 88 height 16
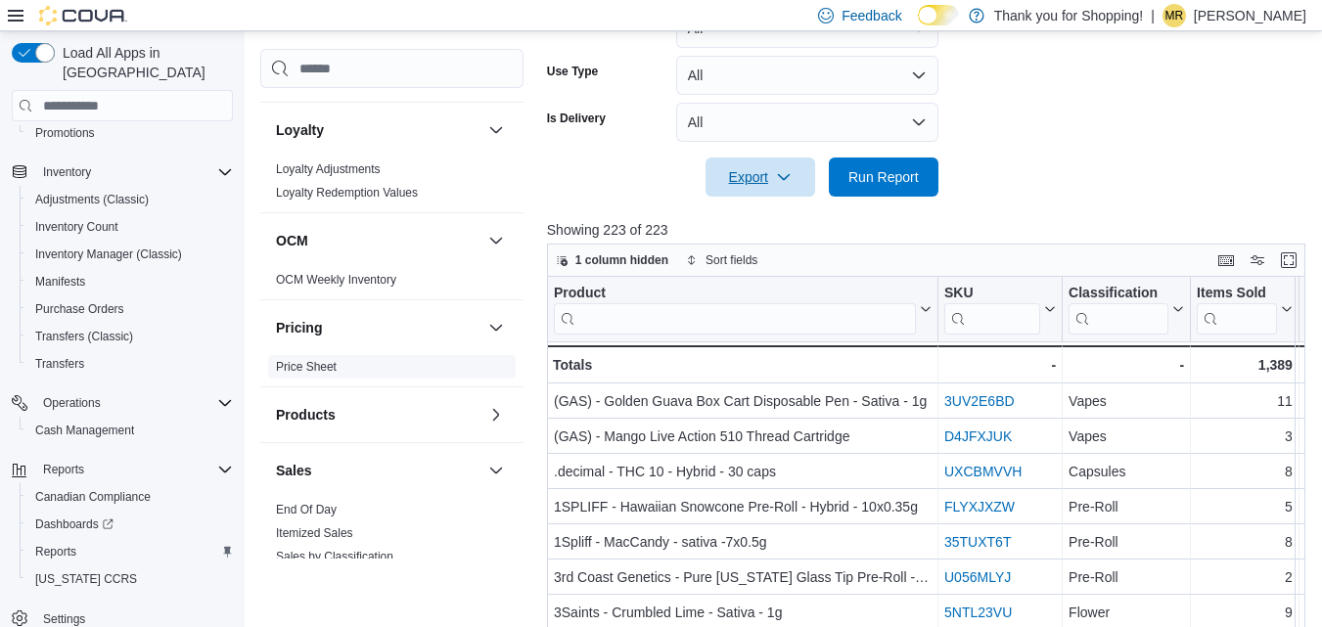
scroll to position [764, 0]
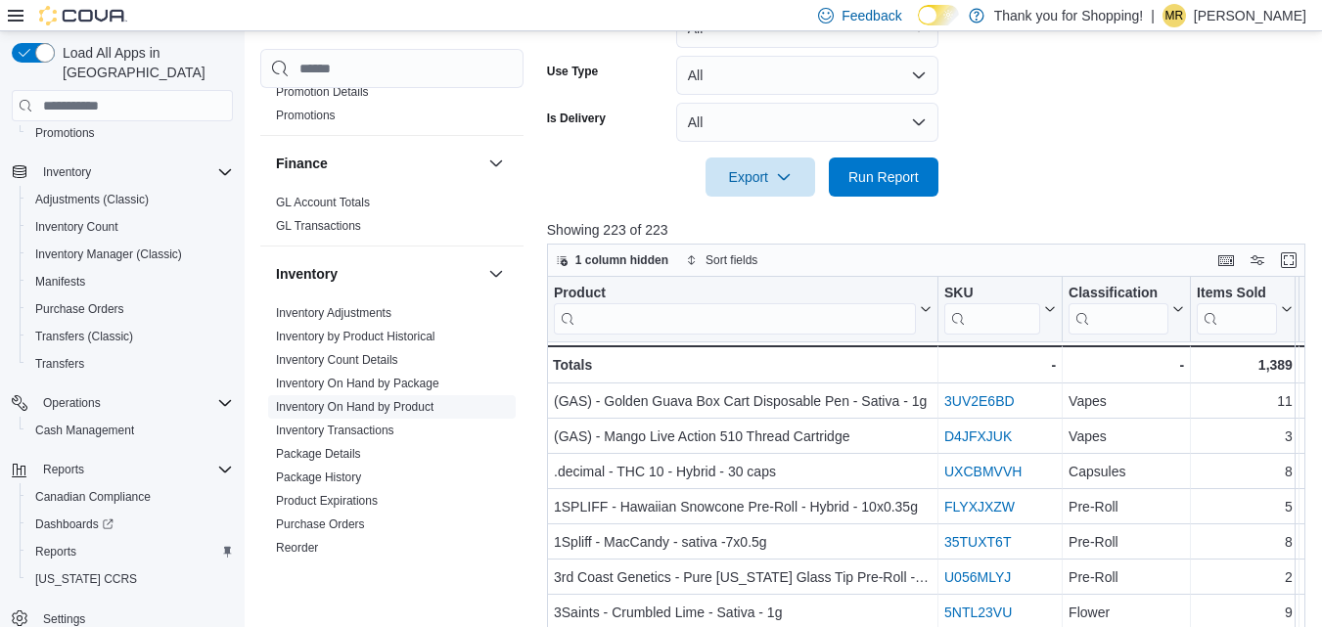
click at [378, 400] on link "Inventory On Hand by Product" at bounding box center [355, 407] width 158 height 14
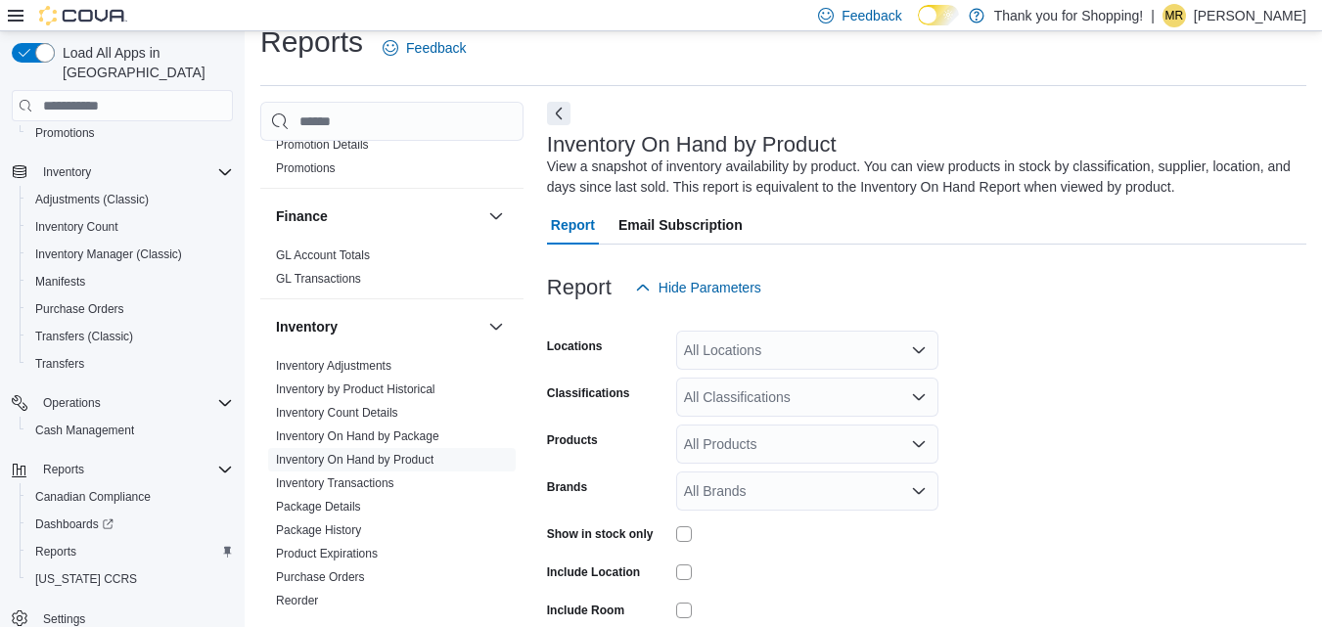
scroll to position [66, 0]
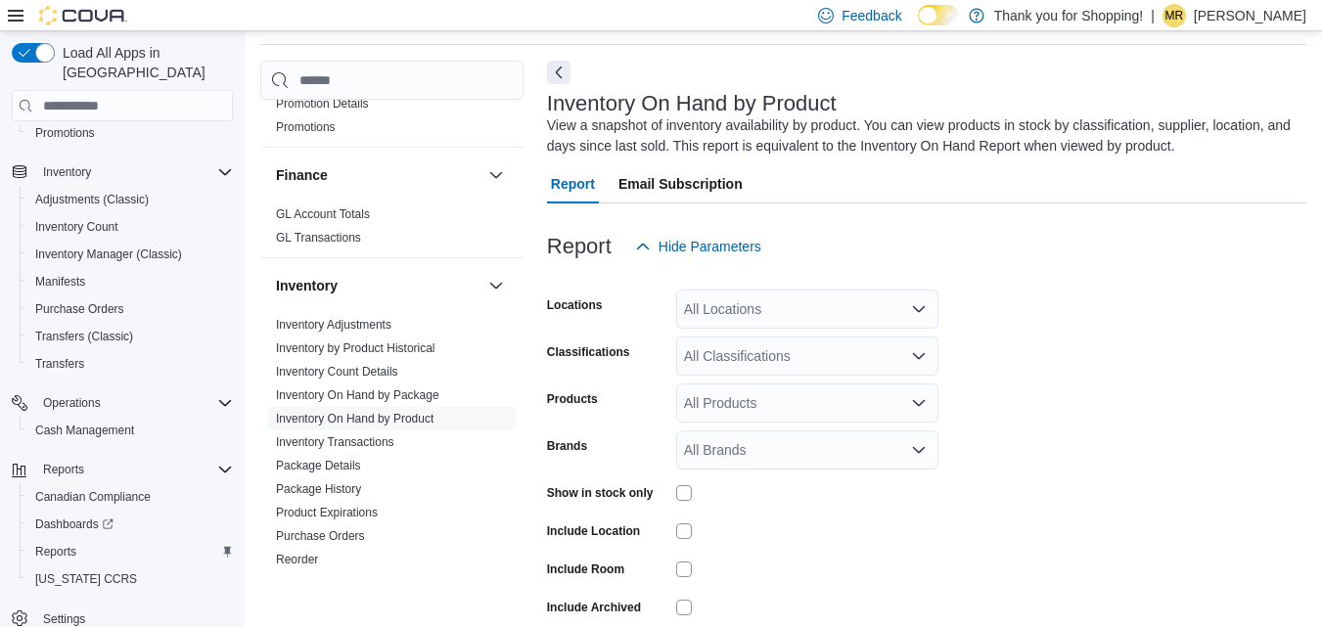
click at [758, 302] on div "All Locations" at bounding box center [807, 309] width 262 height 39
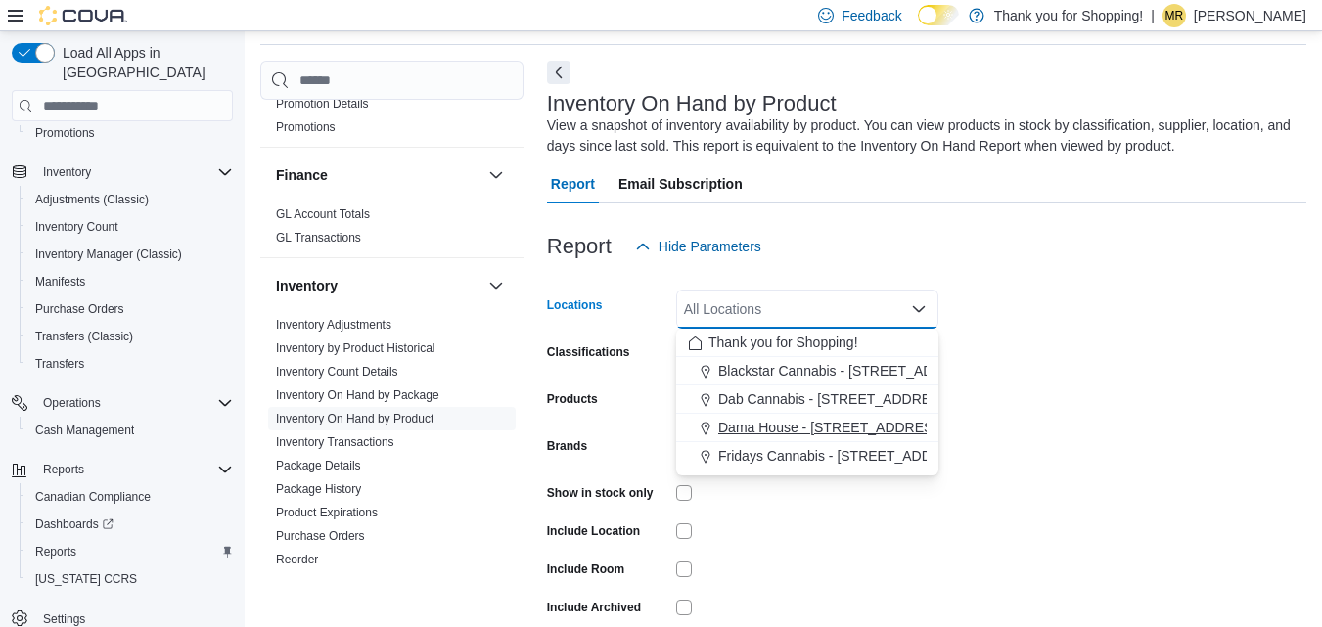
click at [795, 430] on span "Dama House - [STREET_ADDRESS]" at bounding box center [832, 428] width 228 height 20
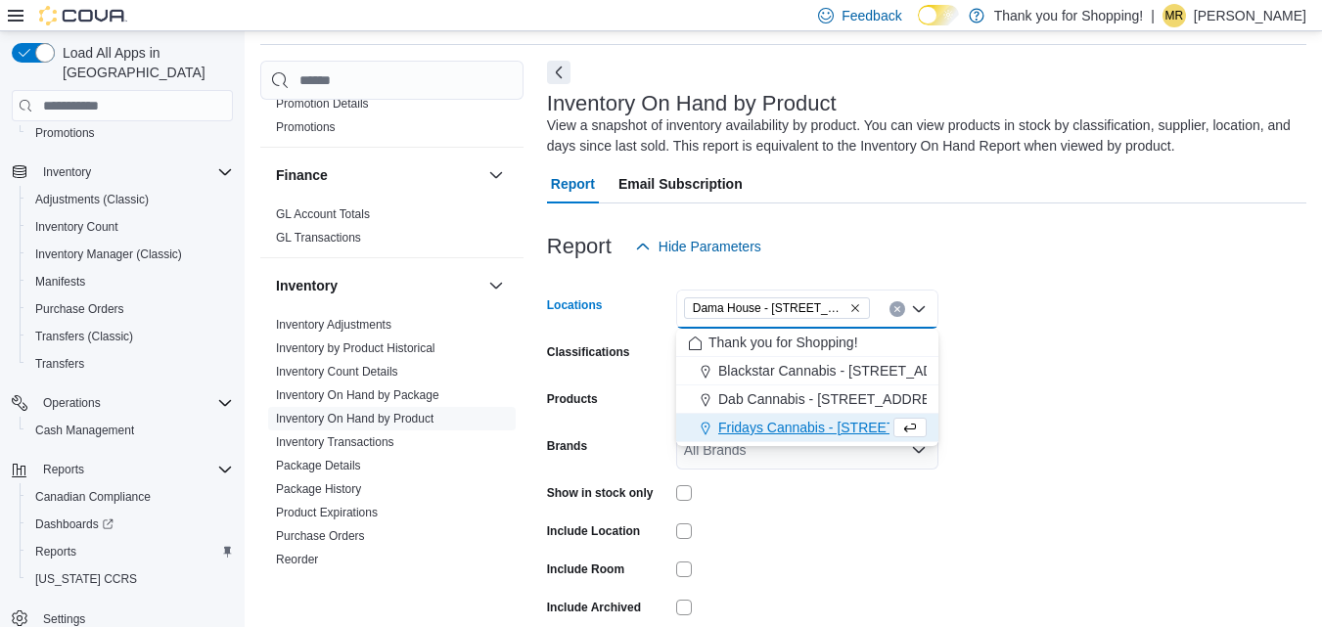
click at [1076, 408] on form "Locations [GEOGRAPHIC_DATA] - [STREET_ADDRESS] Combo box. Selected. Dama House …" at bounding box center [926, 471] width 759 height 411
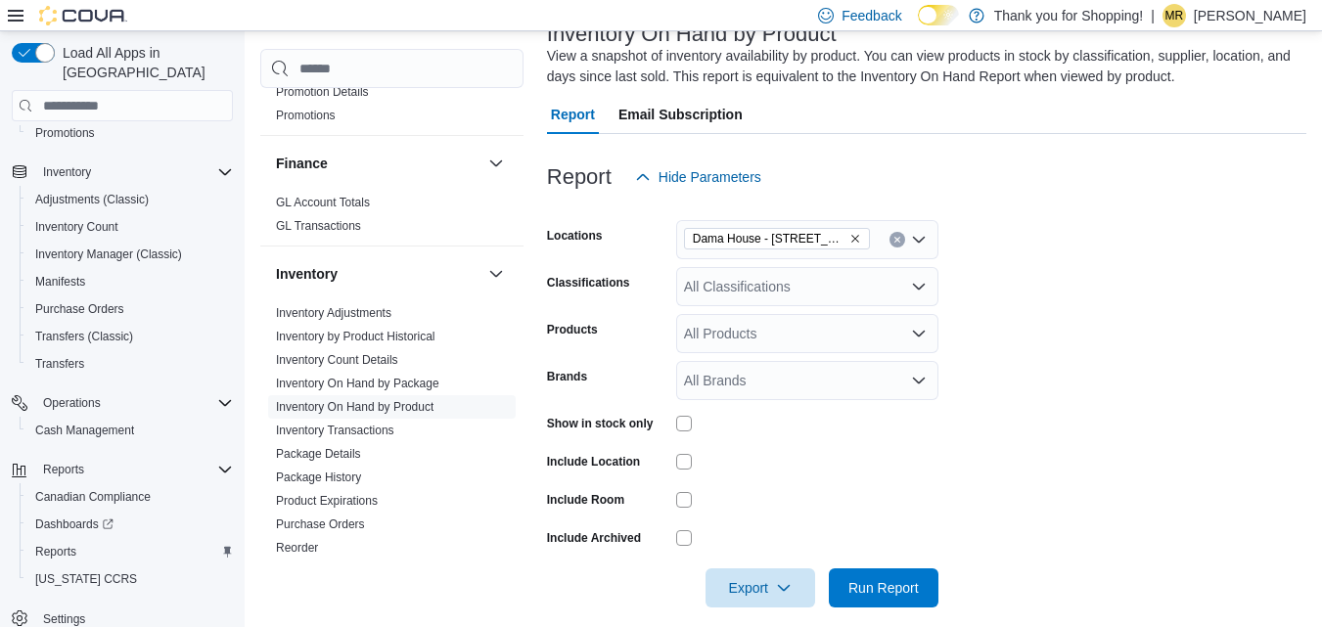
scroll to position [155, 0]
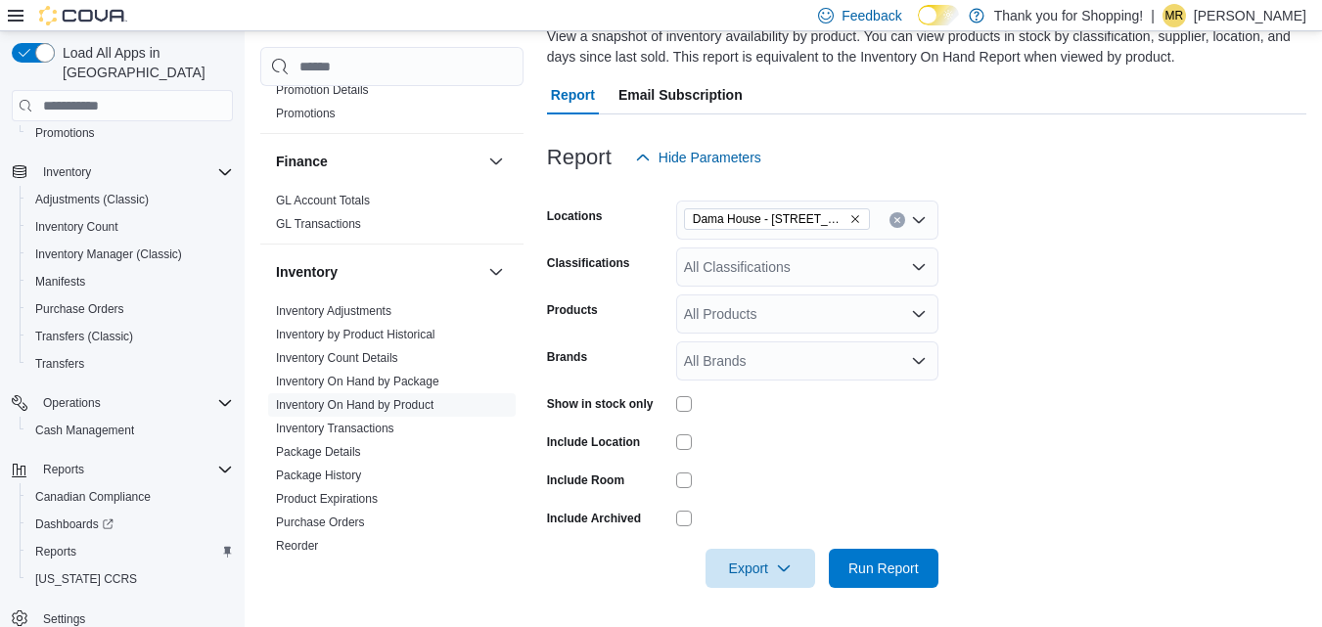
click at [841, 254] on div "All Classifications" at bounding box center [807, 267] width 262 height 39
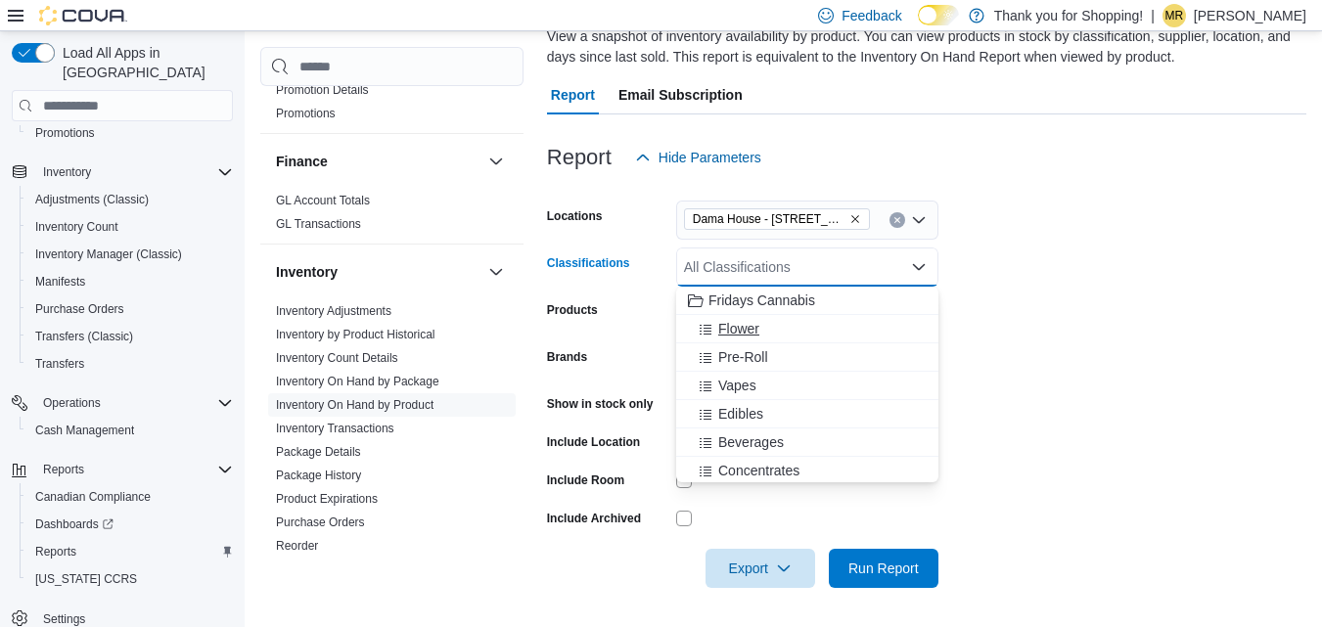
click at [736, 335] on span "Flower" at bounding box center [738, 329] width 41 height 20
click at [736, 335] on span "Pre-Roll" at bounding box center [743, 329] width 50 height 20
click at [737, 335] on span "Vapes" at bounding box center [737, 329] width 38 height 20
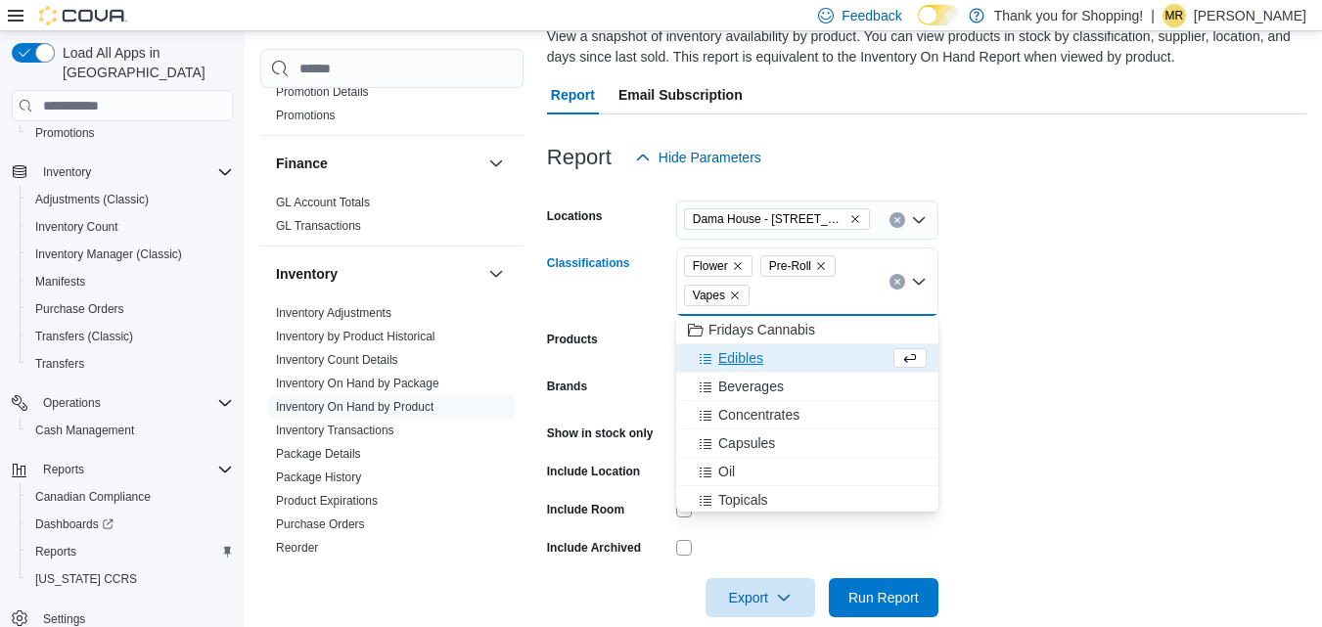
click at [744, 348] on span "Edibles" at bounding box center [740, 358] width 45 height 20
click at [748, 357] on span "Beverages" at bounding box center [751, 358] width 66 height 20
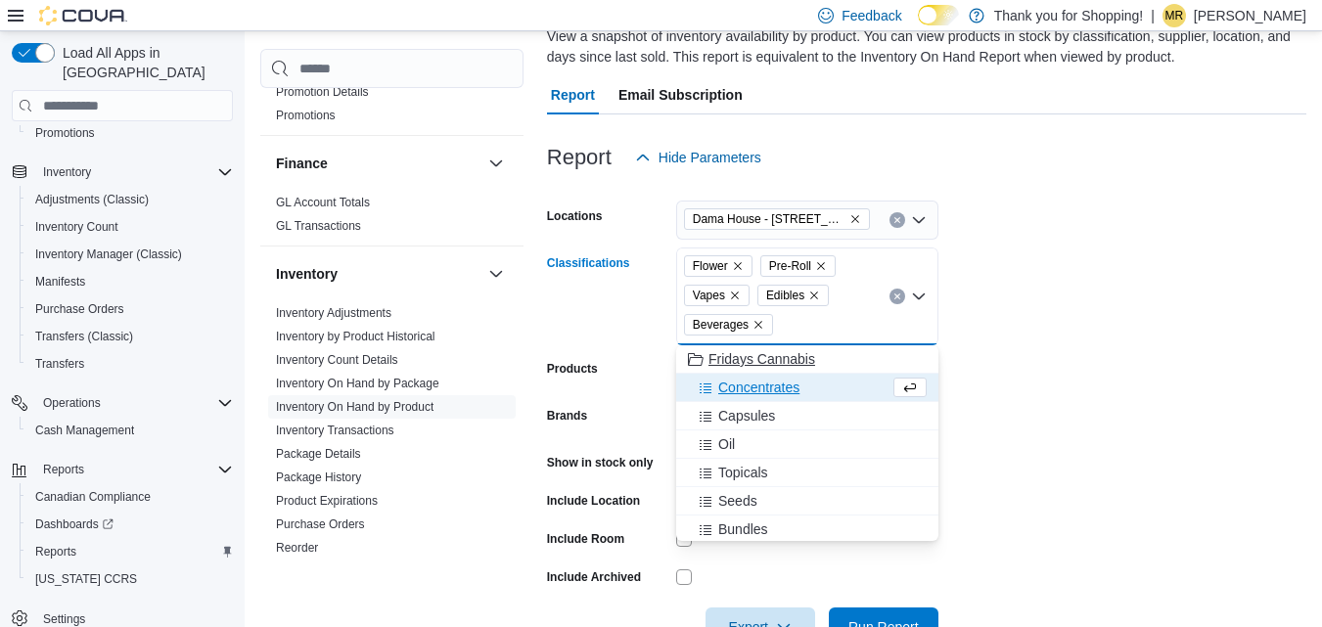
click at [743, 382] on span "Concentrates" at bounding box center [758, 388] width 81 height 20
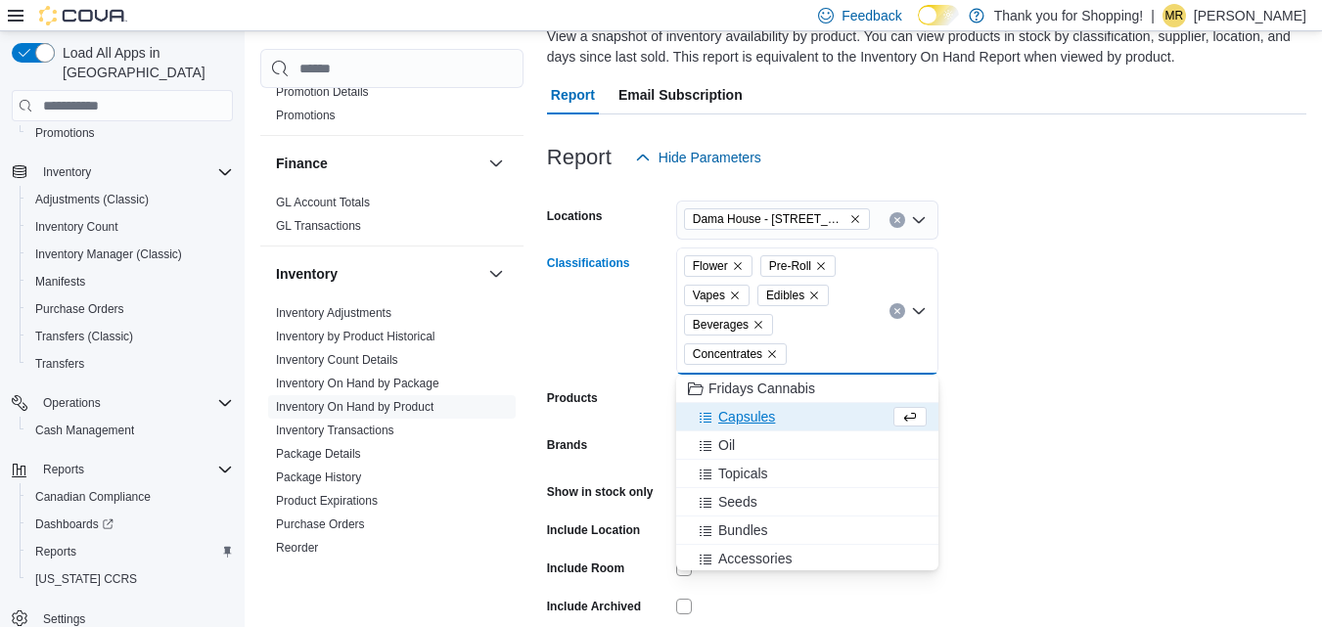
click at [749, 412] on span "Capsules" at bounding box center [746, 417] width 57 height 20
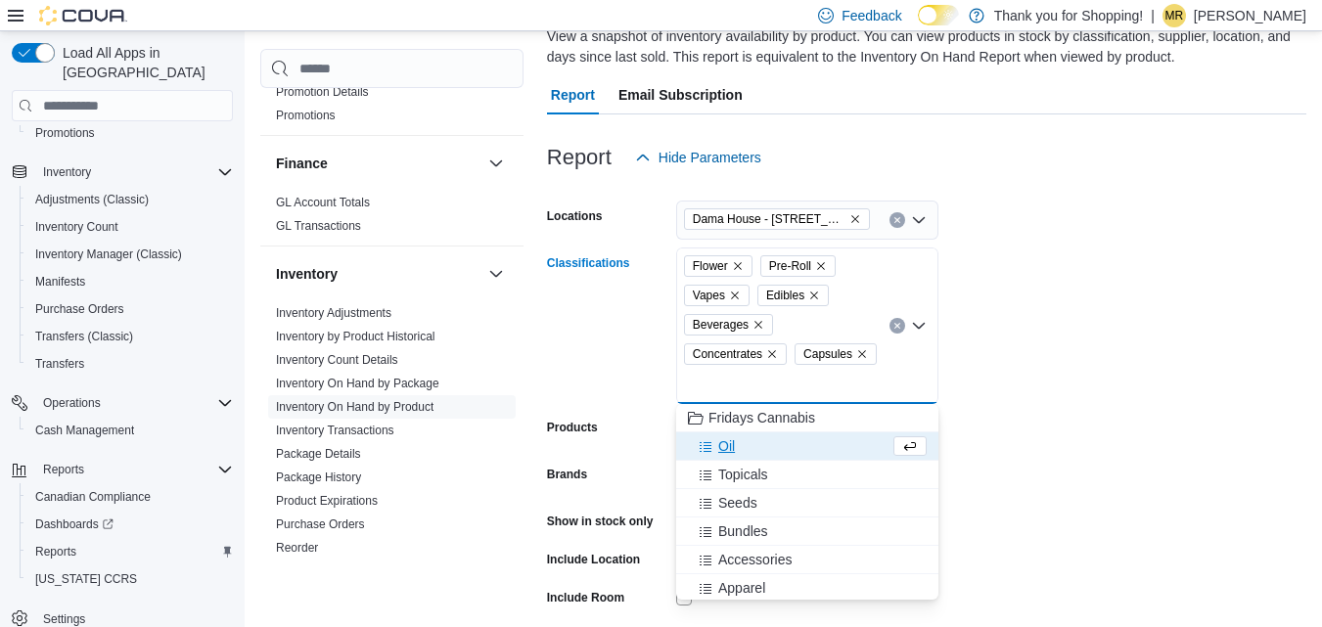
click at [737, 441] on div "Oil" at bounding box center [789, 446] width 202 height 20
click at [749, 441] on span "Topicals" at bounding box center [743, 446] width 50 height 20
click at [760, 446] on div "Seeds" at bounding box center [789, 446] width 202 height 20
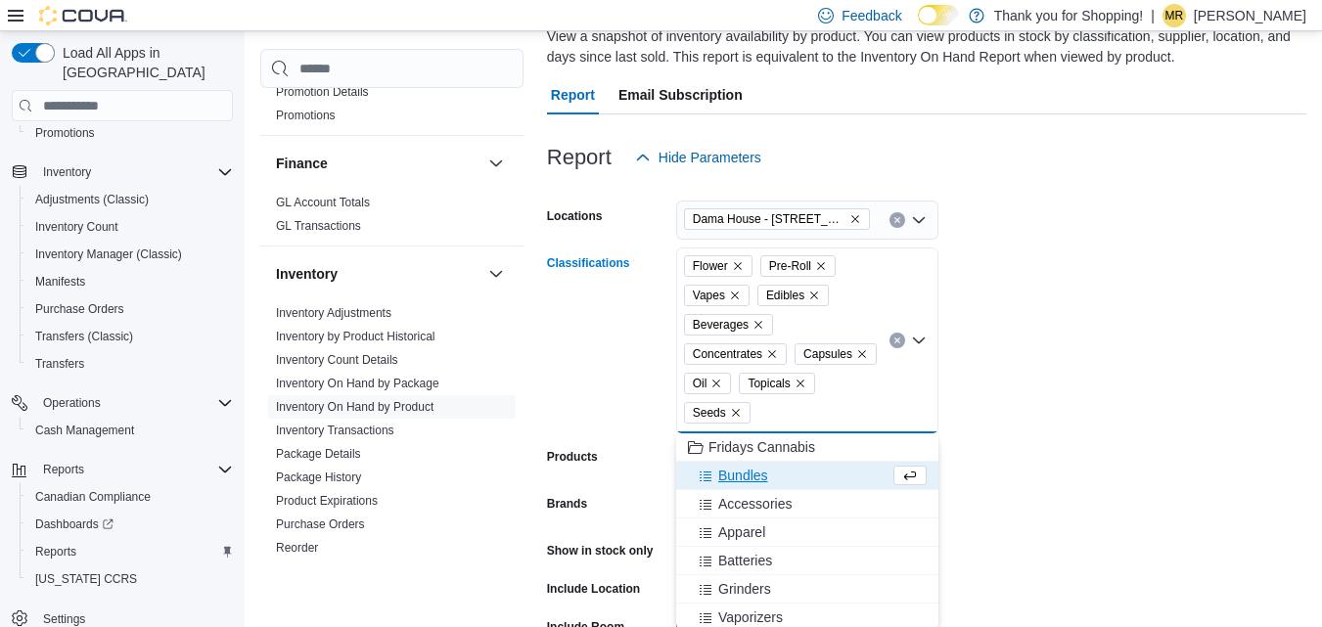
click at [1306, 426] on form "Locations [GEOGRAPHIC_DATA] - [STREET_ADDRESS] Classifications Flower Pre-Roll …" at bounding box center [926, 456] width 759 height 558
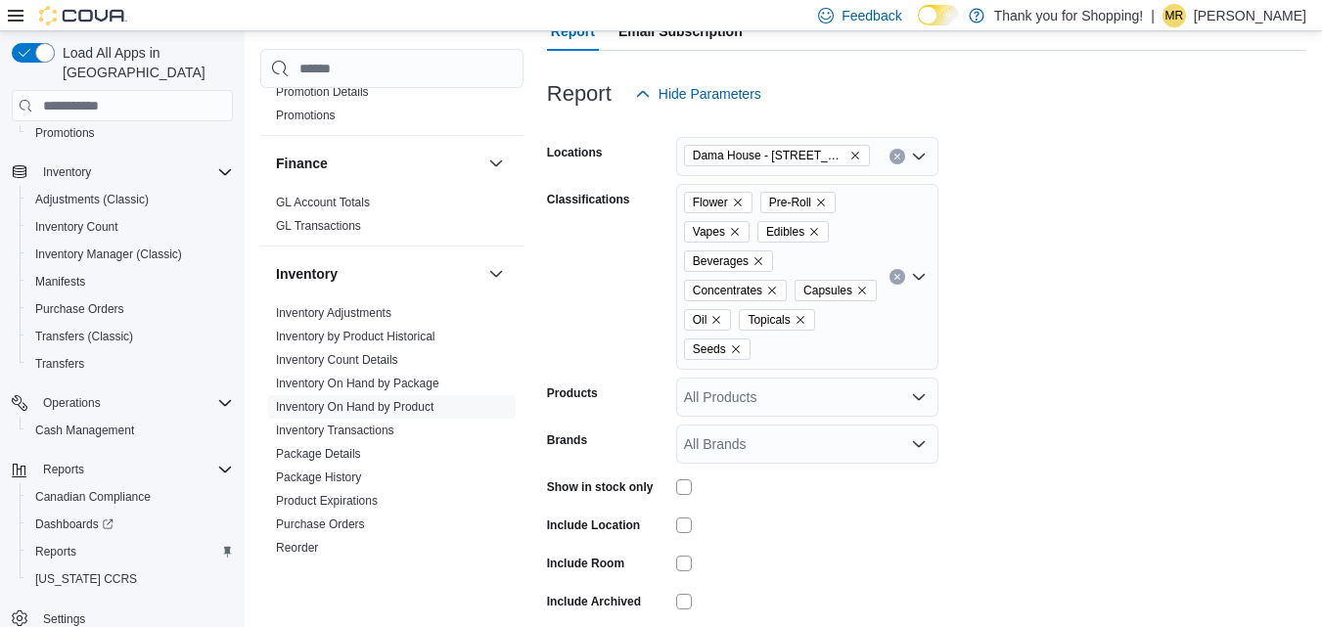
scroll to position [301, 0]
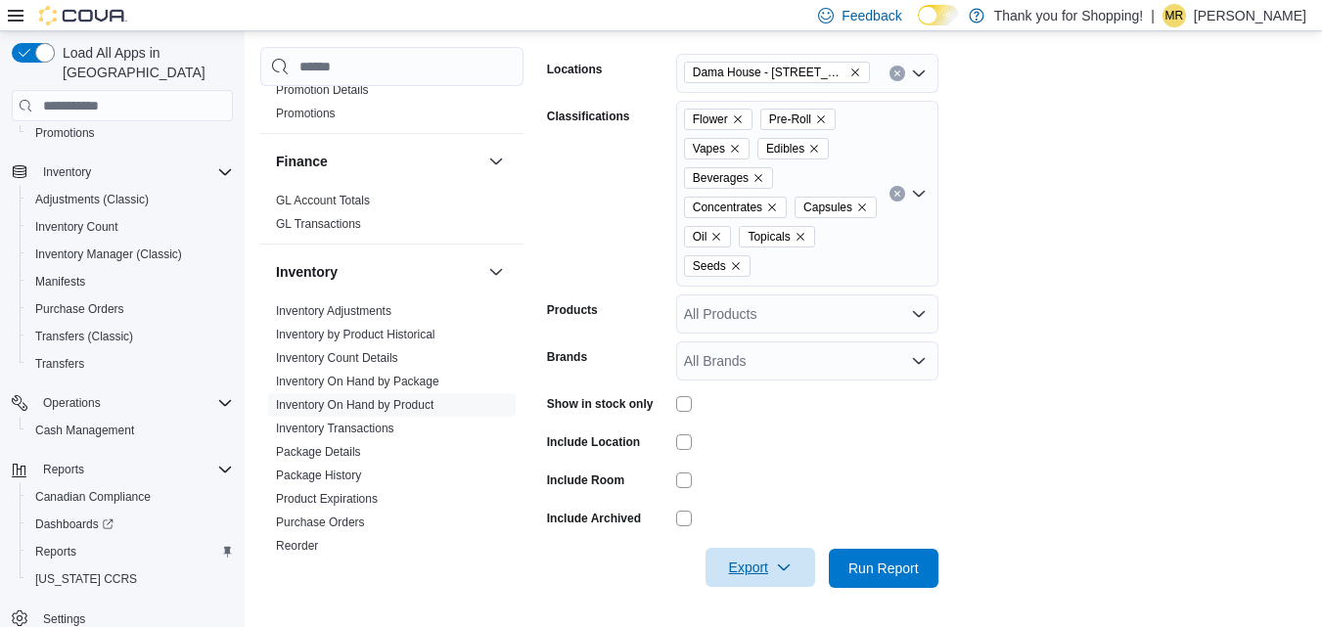
click at [729, 588] on div "Export" at bounding box center [765, 568] width 119 height 39
click at [755, 565] on span "Export" at bounding box center [760, 567] width 86 height 39
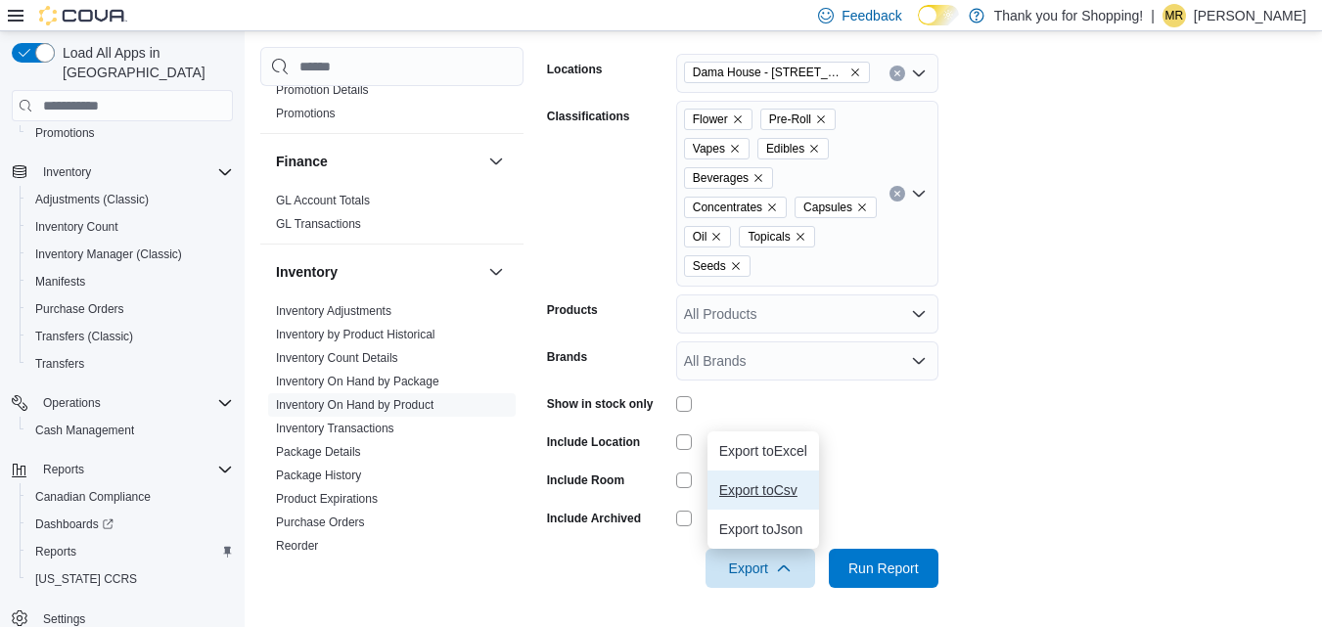
click at [770, 496] on span "Export to Csv" at bounding box center [763, 490] width 88 height 16
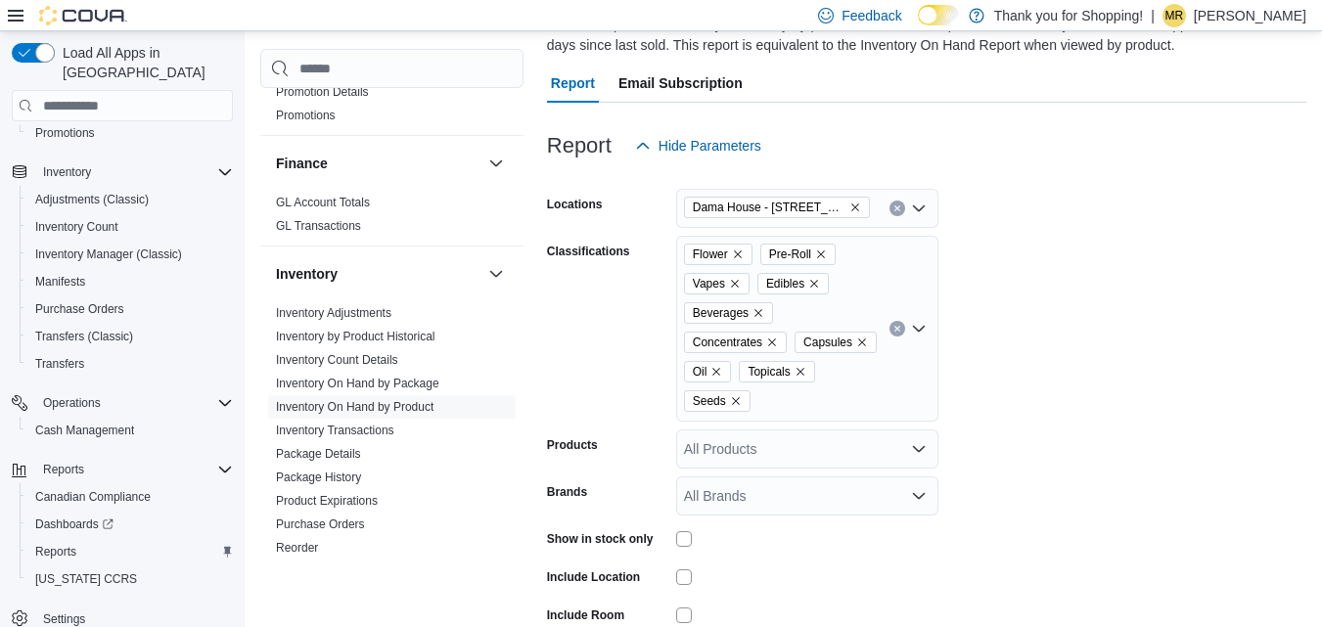
scroll to position [0, 0]
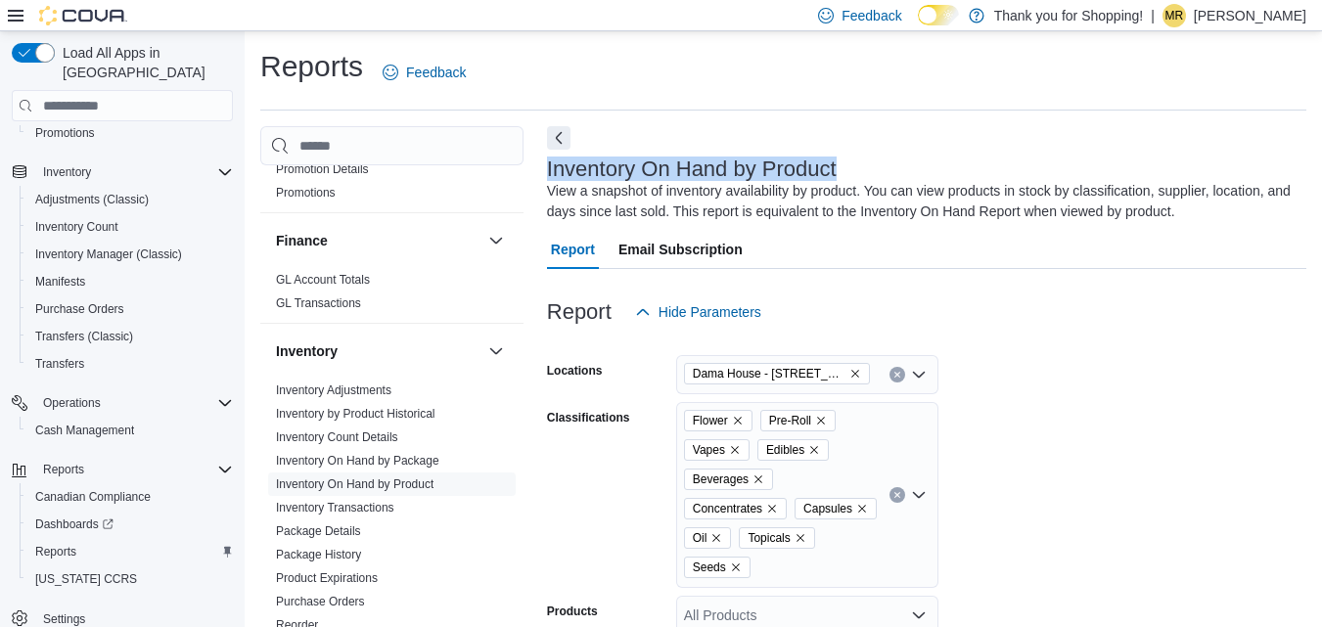
drag, startPoint x: 548, startPoint y: 169, endPoint x: 845, endPoint y: 163, distance: 297.5
click at [845, 163] on div "Inventory On Hand by Product View a snapshot of inventory availability by produ…" at bounding box center [922, 190] width 750 height 65
copy h3 "Inventory On Hand by Product"
